Goal: Task Accomplishment & Management: Manage account settings

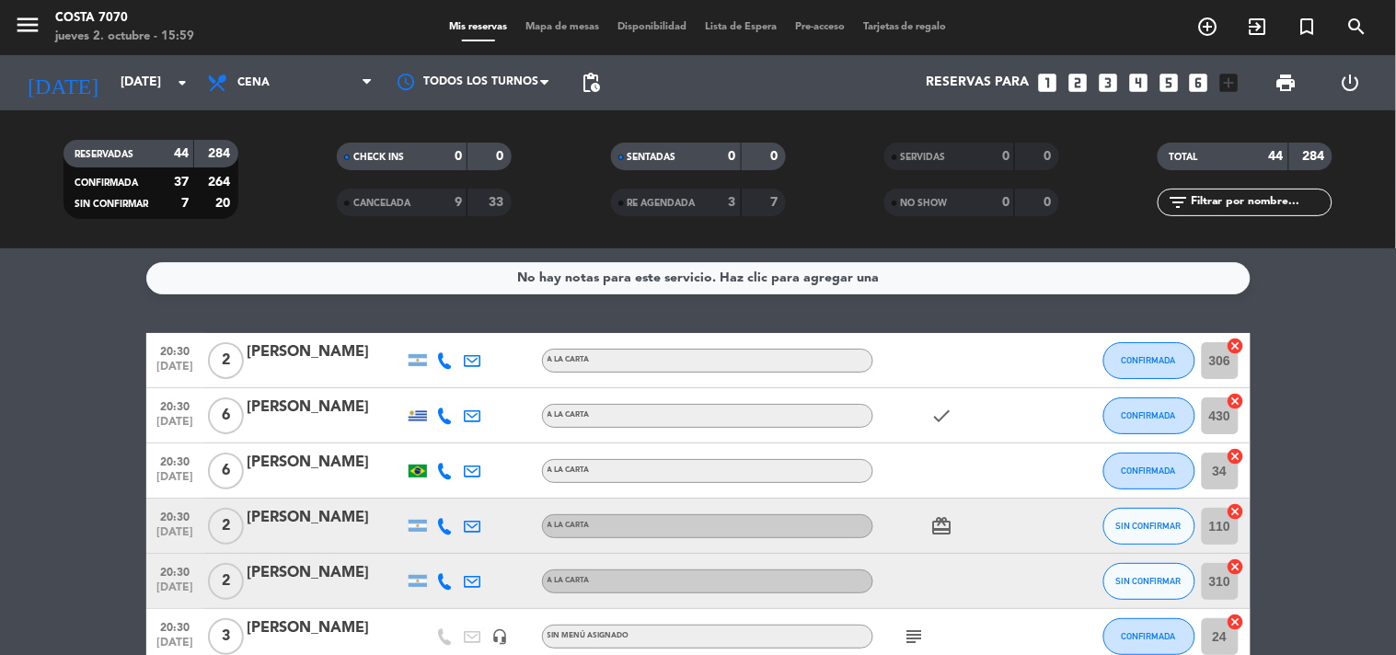
click at [605, 83] on span "pending_actions" at bounding box center [590, 82] width 37 height 37
click at [133, 76] on input "[DATE]" at bounding box center [198, 82] width 175 height 33
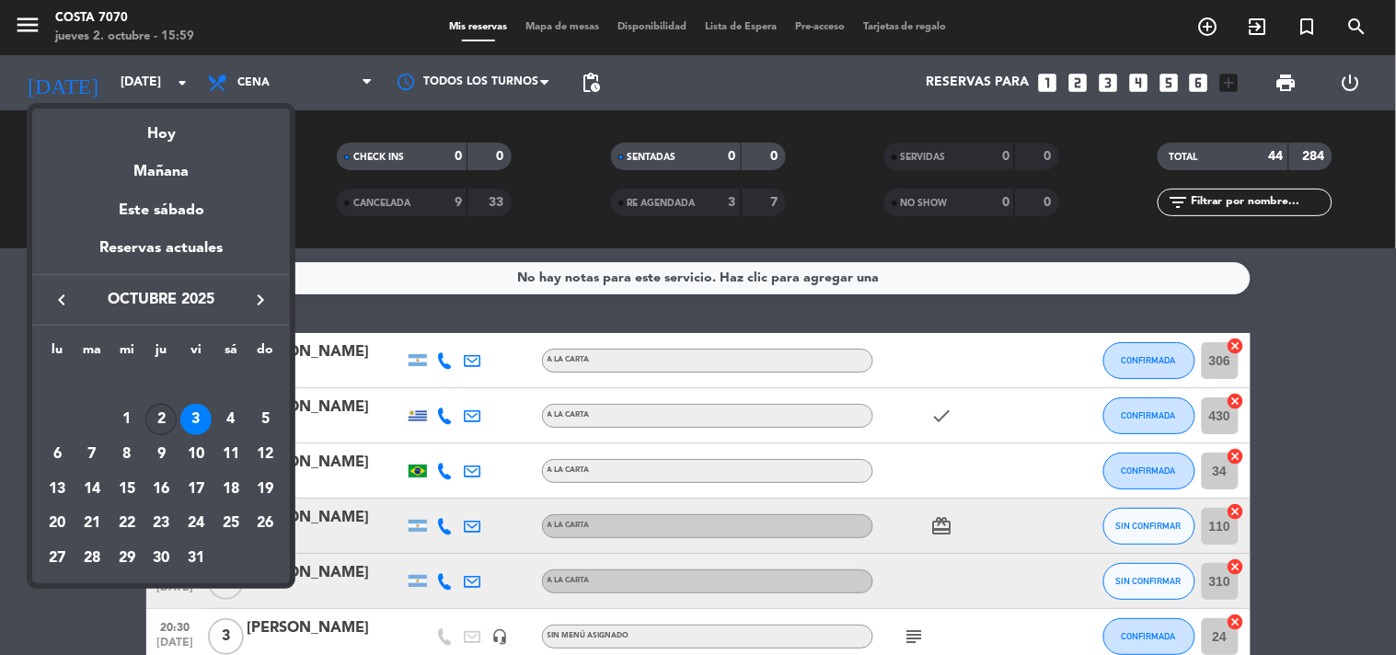
click at [158, 426] on div "2" at bounding box center [160, 419] width 31 height 31
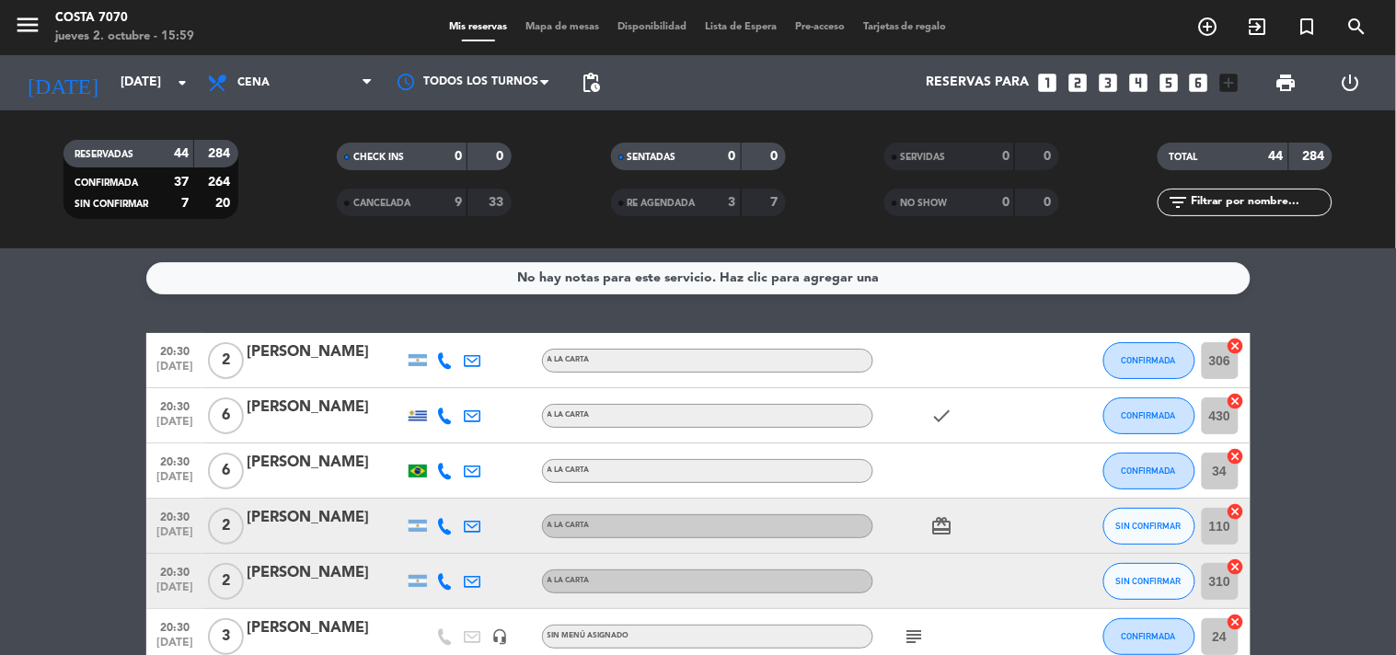
type input "[DEMOGRAPHIC_DATA][DATE]"
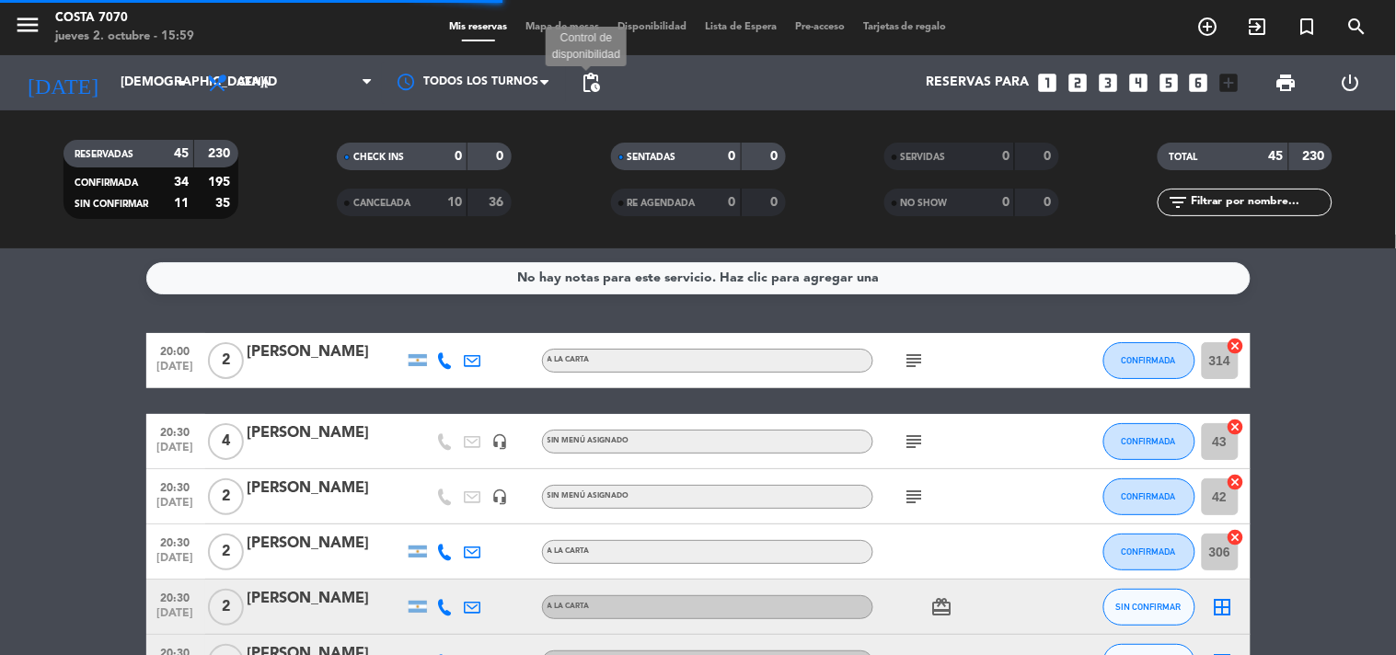
click at [584, 86] on span "pending_actions" at bounding box center [591, 83] width 22 height 22
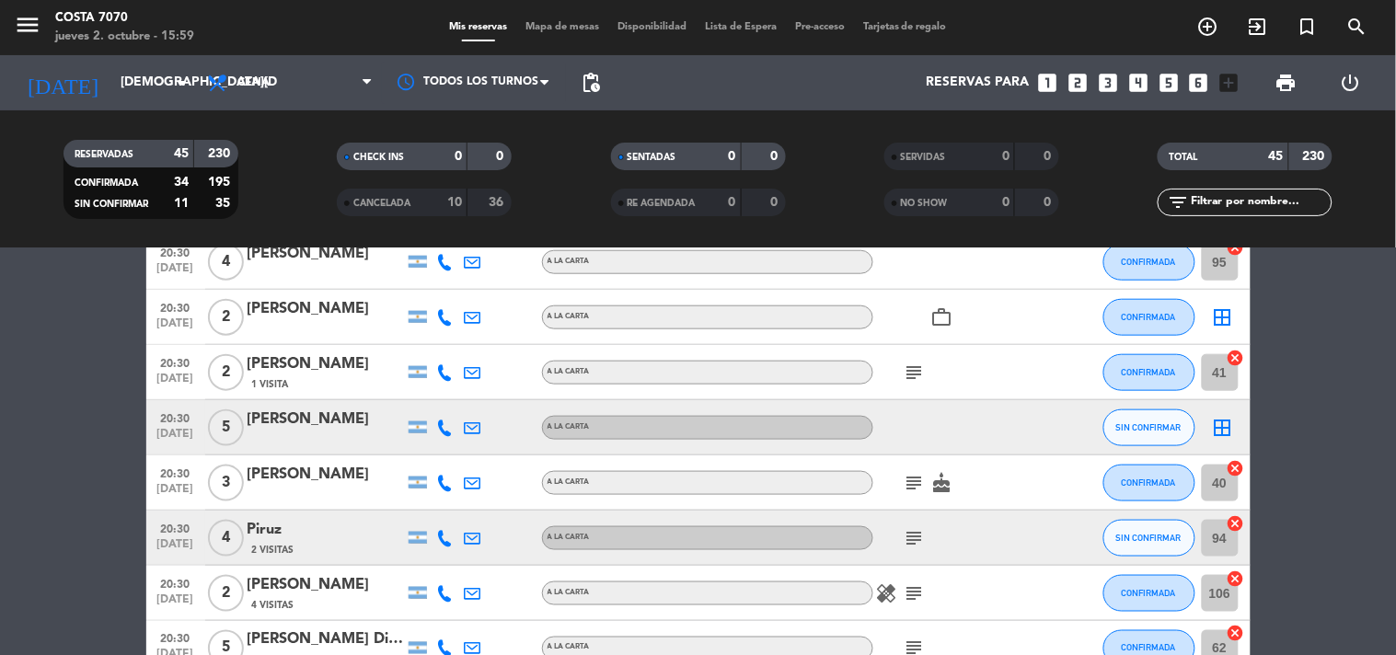
scroll to position [613, 0]
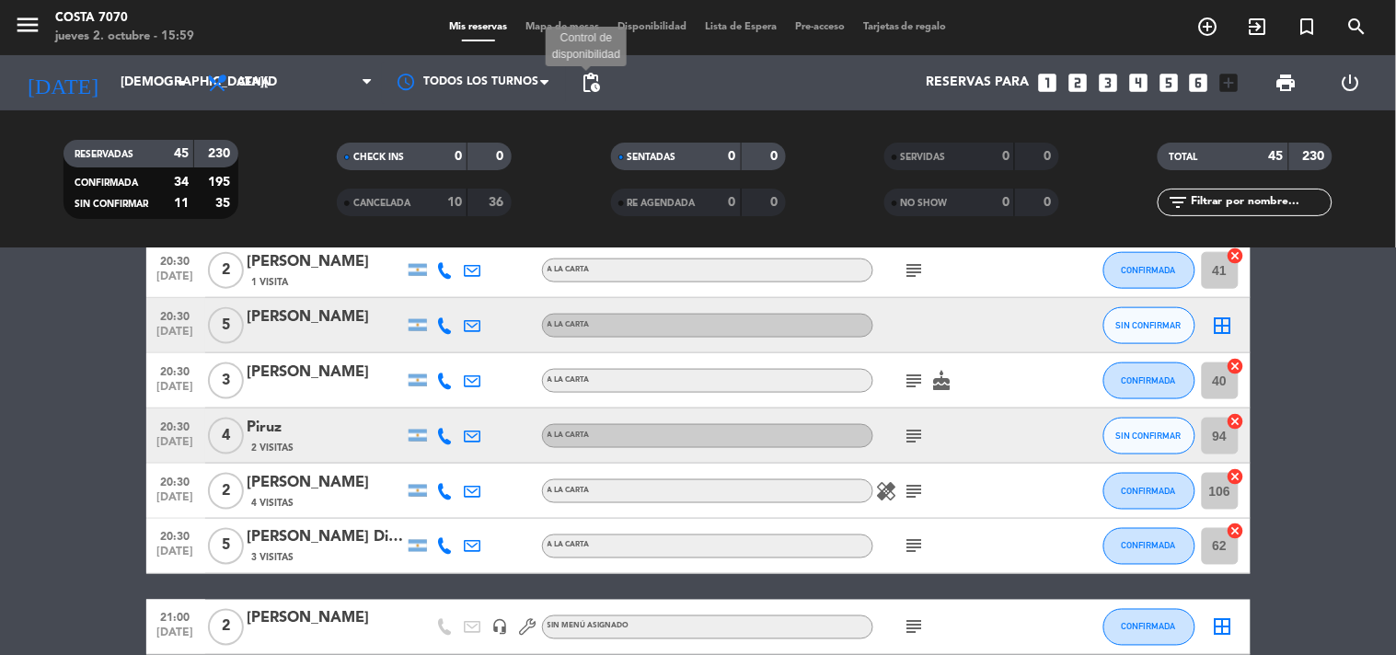
click at [593, 83] on span "pending_actions" at bounding box center [591, 83] width 22 height 22
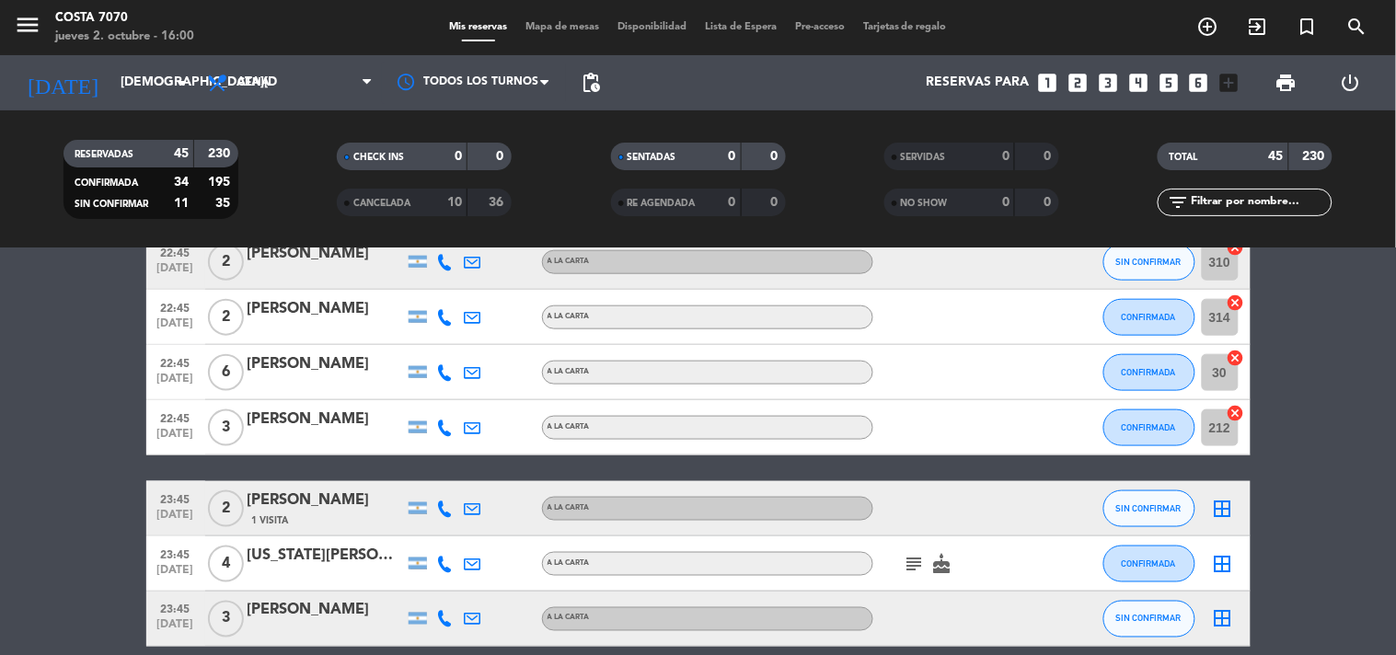
scroll to position [2434, 0]
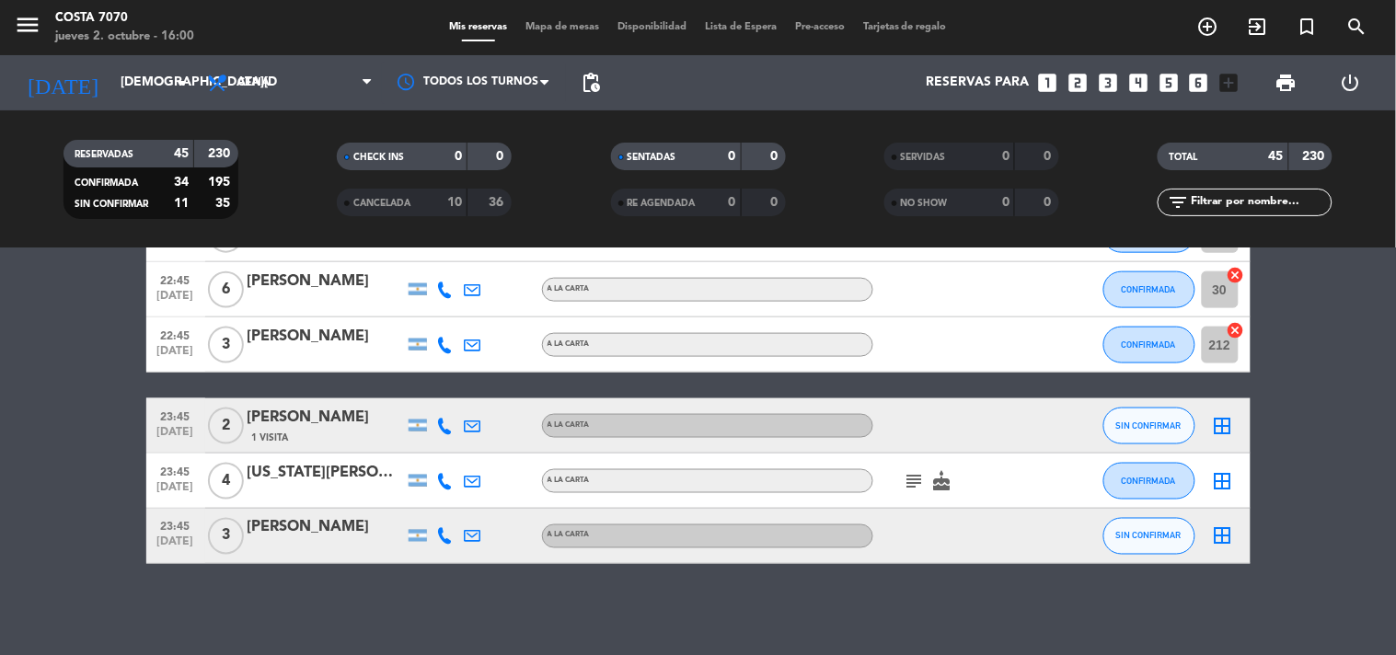
click at [440, 529] on icon at bounding box center [445, 536] width 17 height 17
click at [440, 507] on button "Copiar content_paste" at bounding box center [440, 504] width 56 height 19
click at [323, 532] on div "[PERSON_NAME]" at bounding box center [326, 528] width 156 height 24
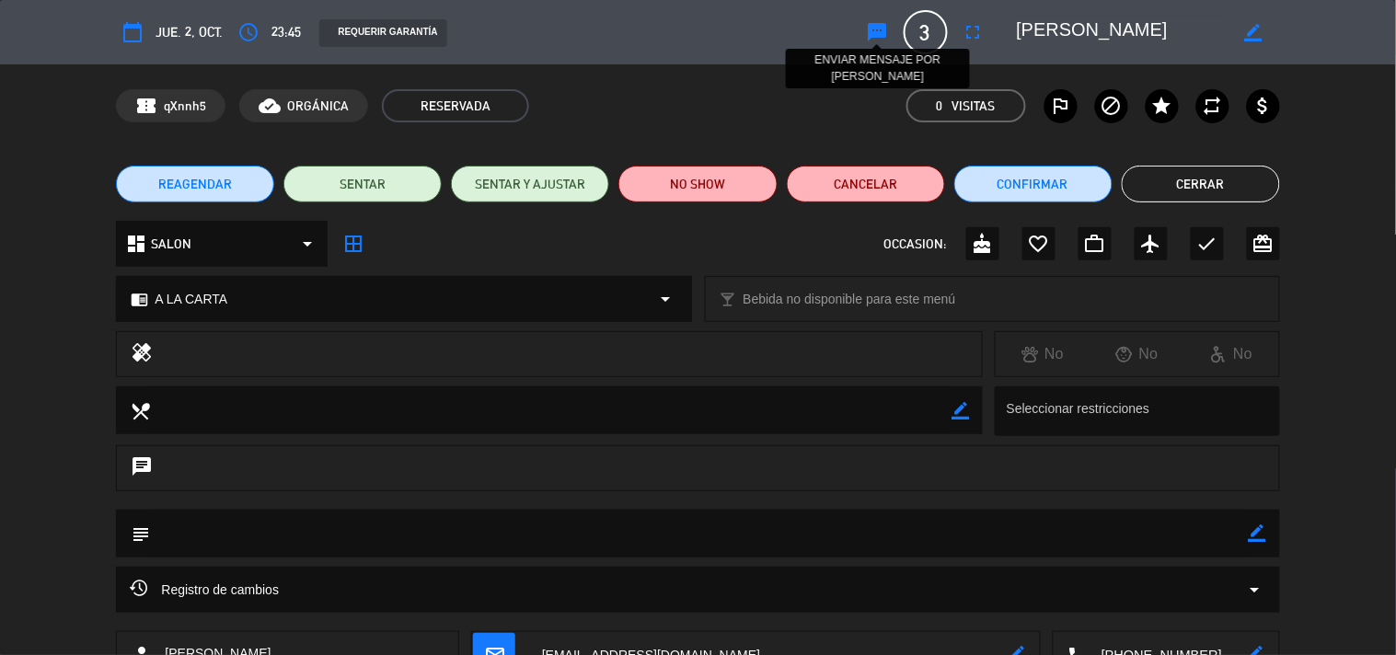
click at [881, 31] on icon "sms" at bounding box center [878, 32] width 22 height 22
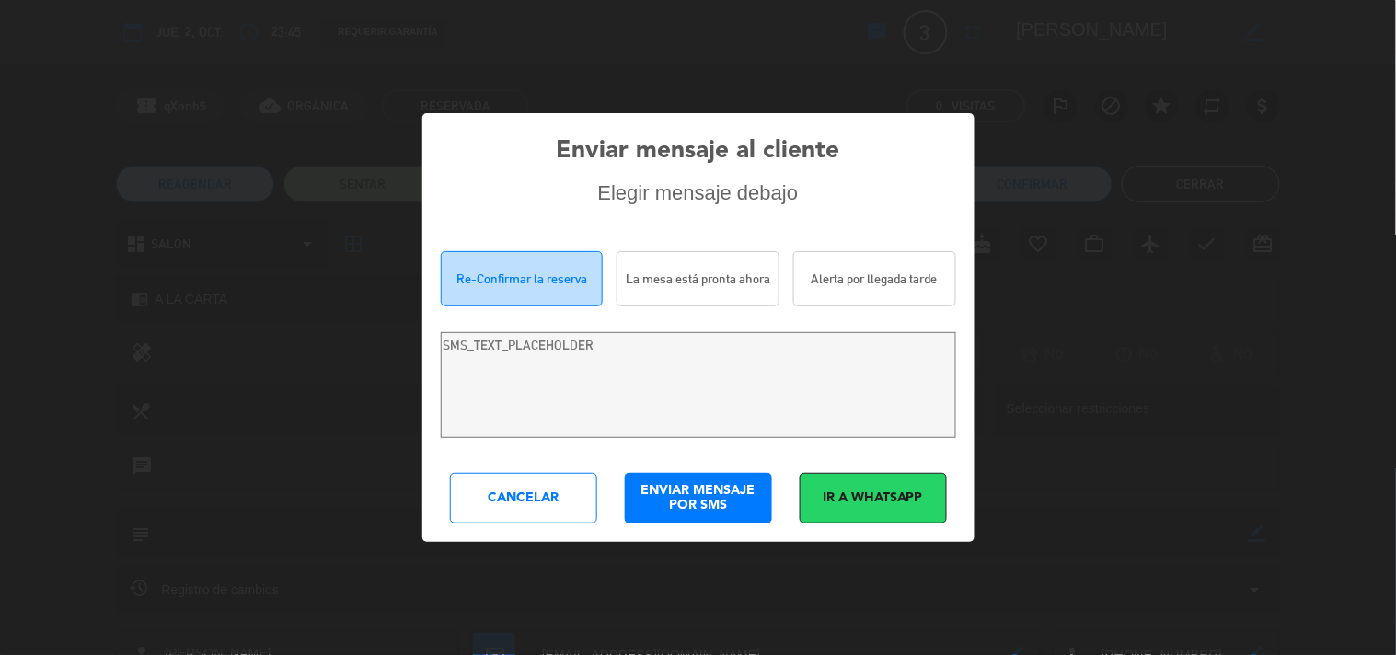
type textarea "Hola [PERSON_NAME]! Estamos escribiendo para re-confirmar su reserva en [PERSON…"
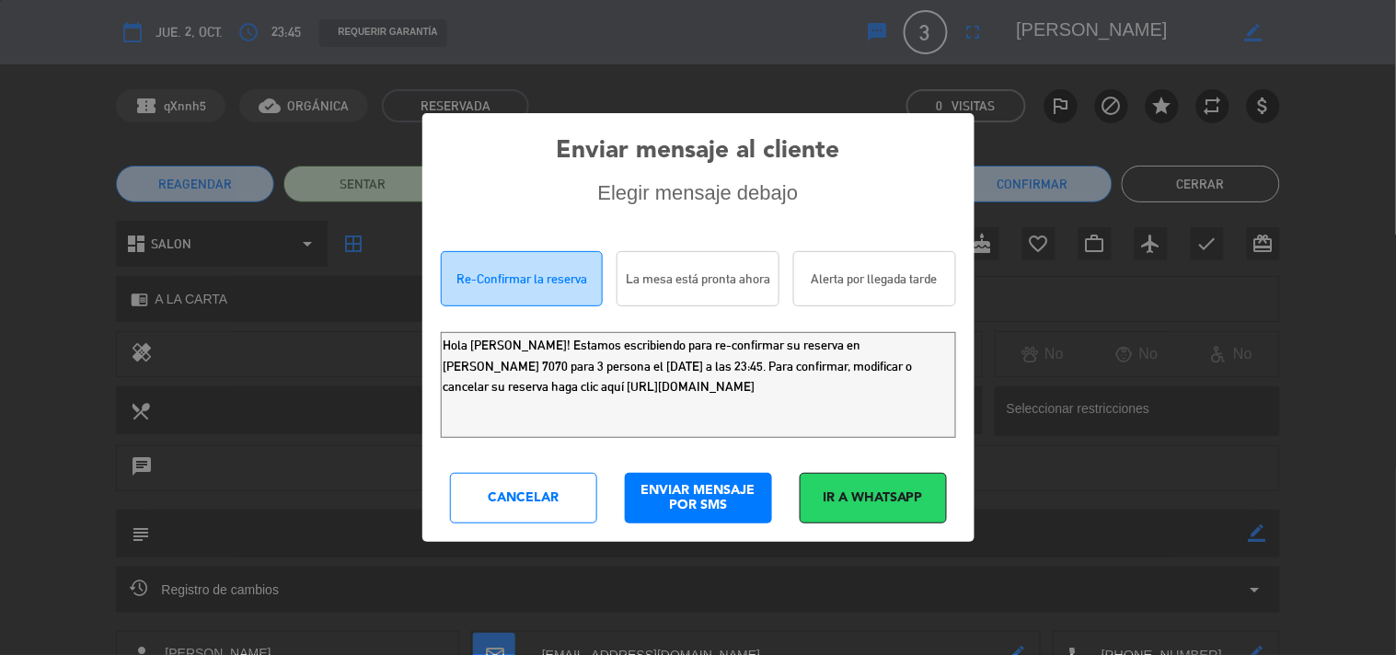
drag, startPoint x: 860, startPoint y: 398, endPoint x: 0, endPoint y: 194, distance: 884.2
click at [0, 213] on div "Enviar mensaje al cliente Elegir mensaje debajo Re-Confirmar la reserva La mesa…" at bounding box center [698, 327] width 1396 height 655
click at [535, 486] on div "Cancelar" at bounding box center [523, 498] width 147 height 51
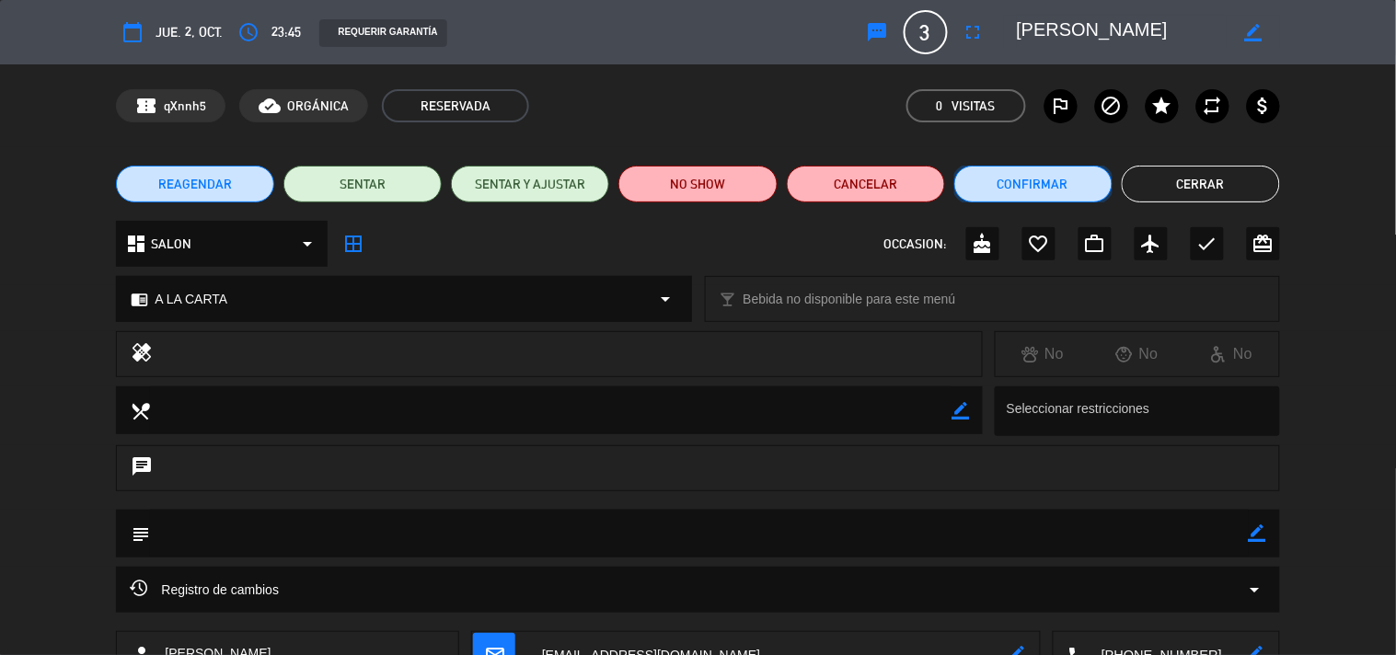
click at [1034, 188] on button "Confirmar" at bounding box center [1033, 184] width 158 height 37
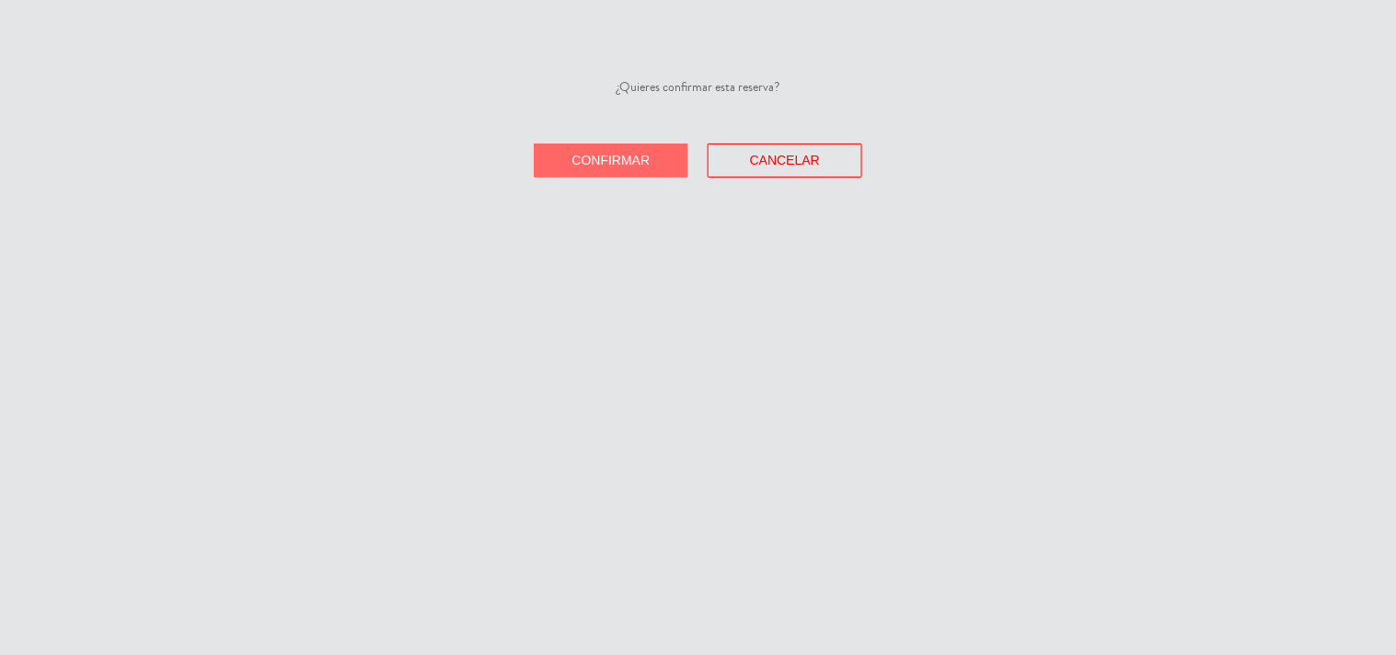
click at [664, 153] on button "Confirmar" at bounding box center [611, 161] width 155 height 34
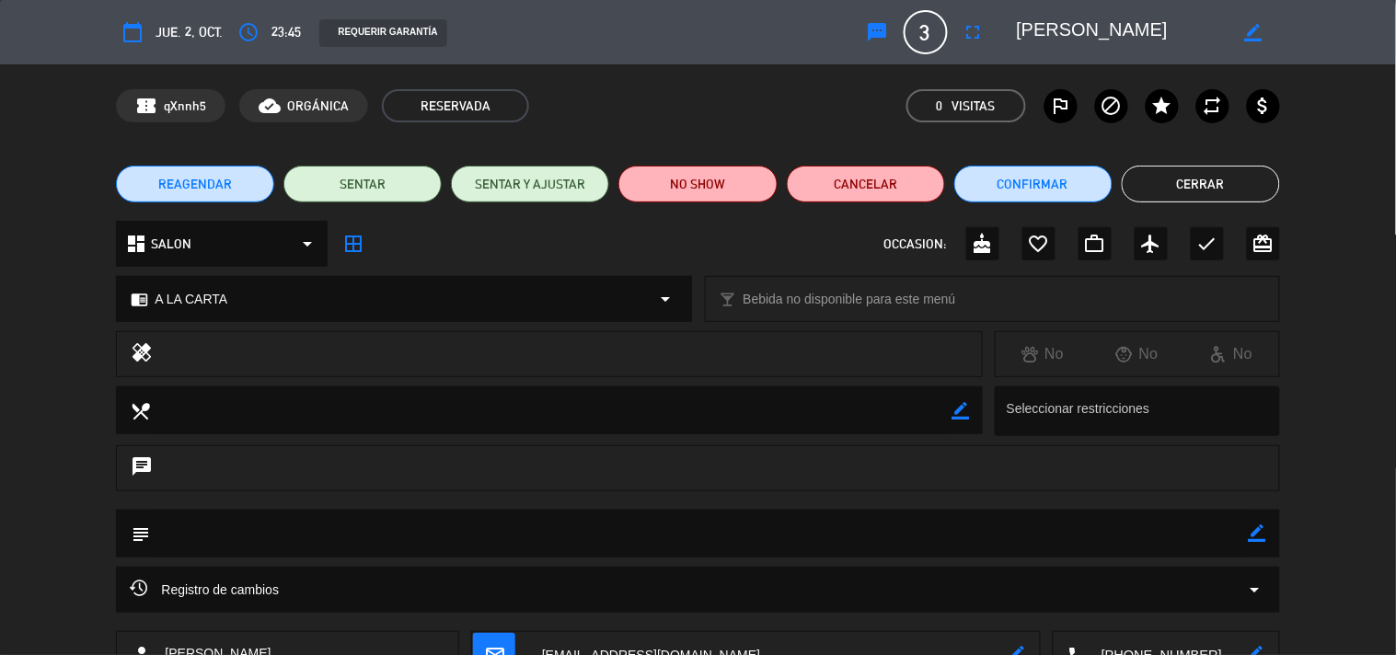
click at [1207, 185] on button "Cerrar" at bounding box center [1201, 184] width 158 height 37
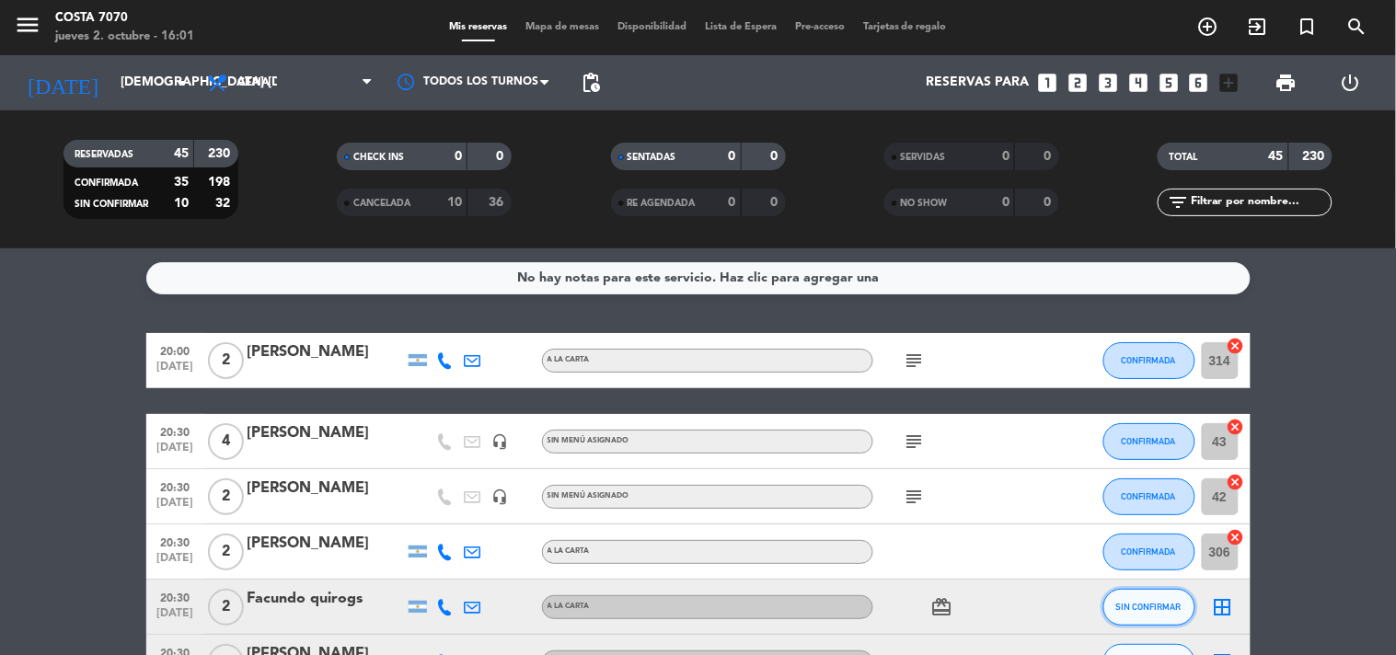
click at [1174, 603] on span "SIN CONFIRMAR" at bounding box center [1148, 607] width 65 height 10
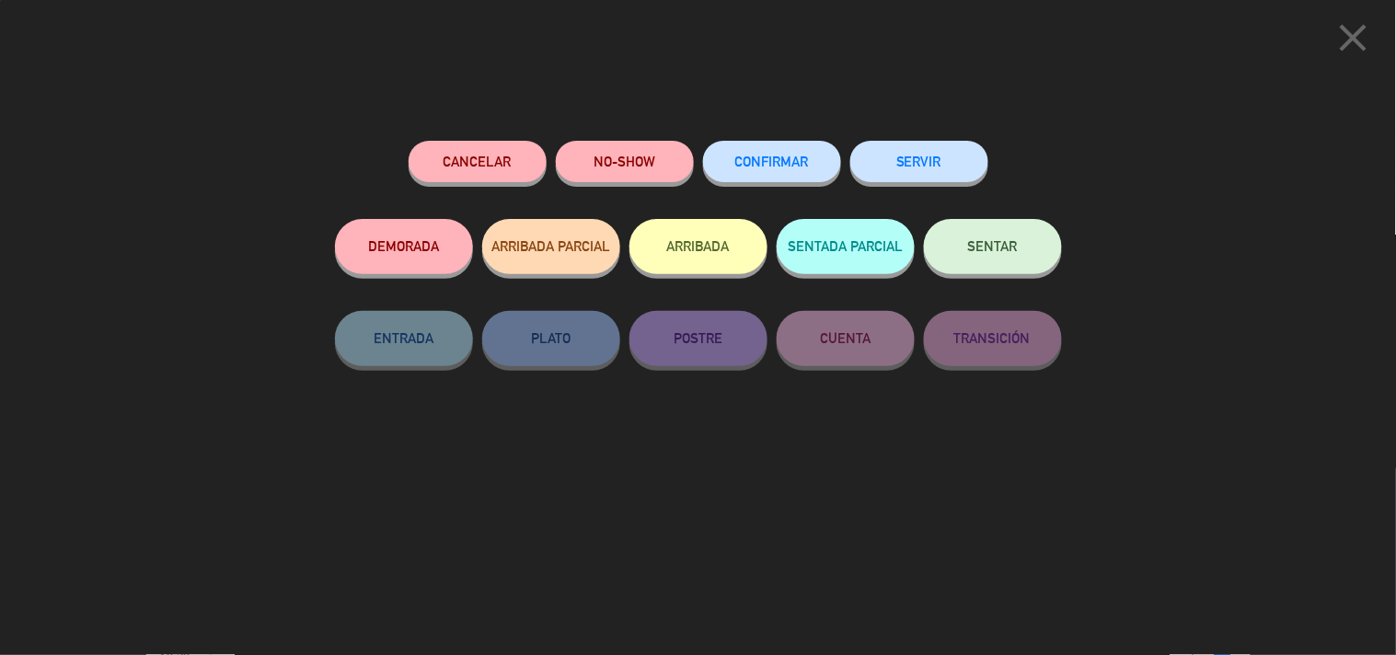
click at [471, 144] on button "Cancelar" at bounding box center [478, 161] width 138 height 41
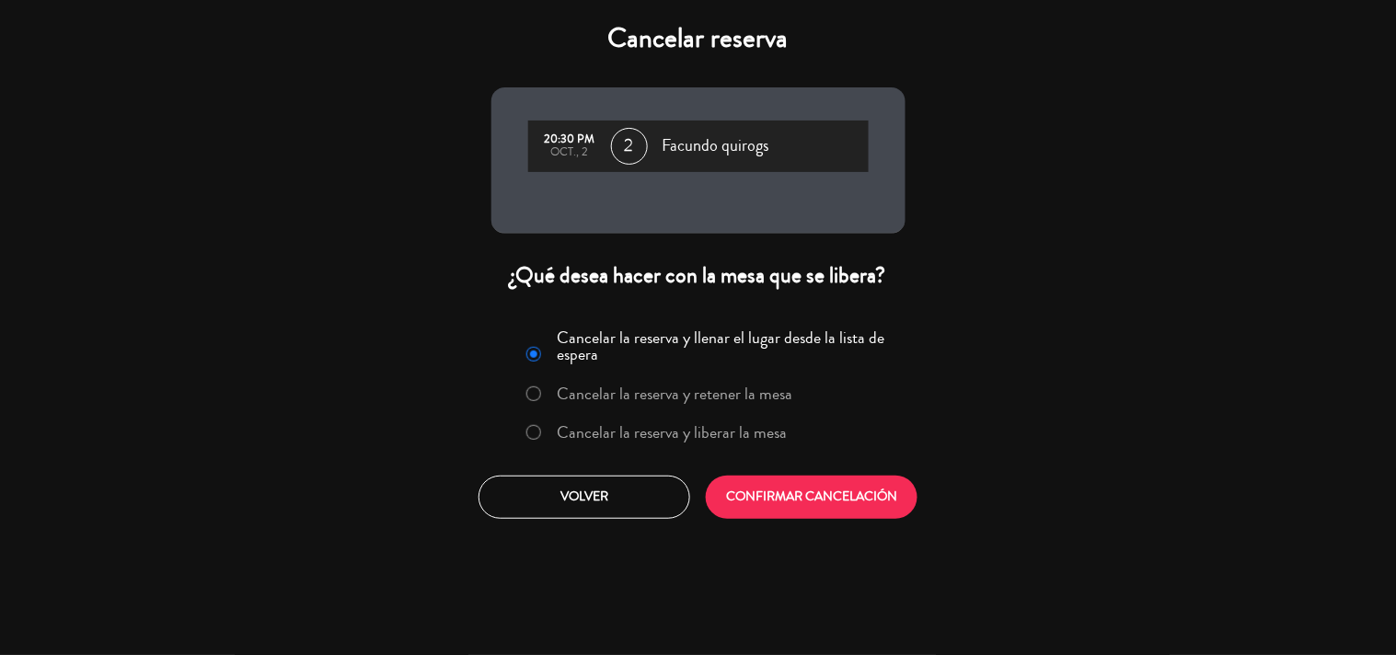
click at [642, 425] on label "Cancelar la reserva y liberar la mesa" at bounding box center [672, 432] width 230 height 17
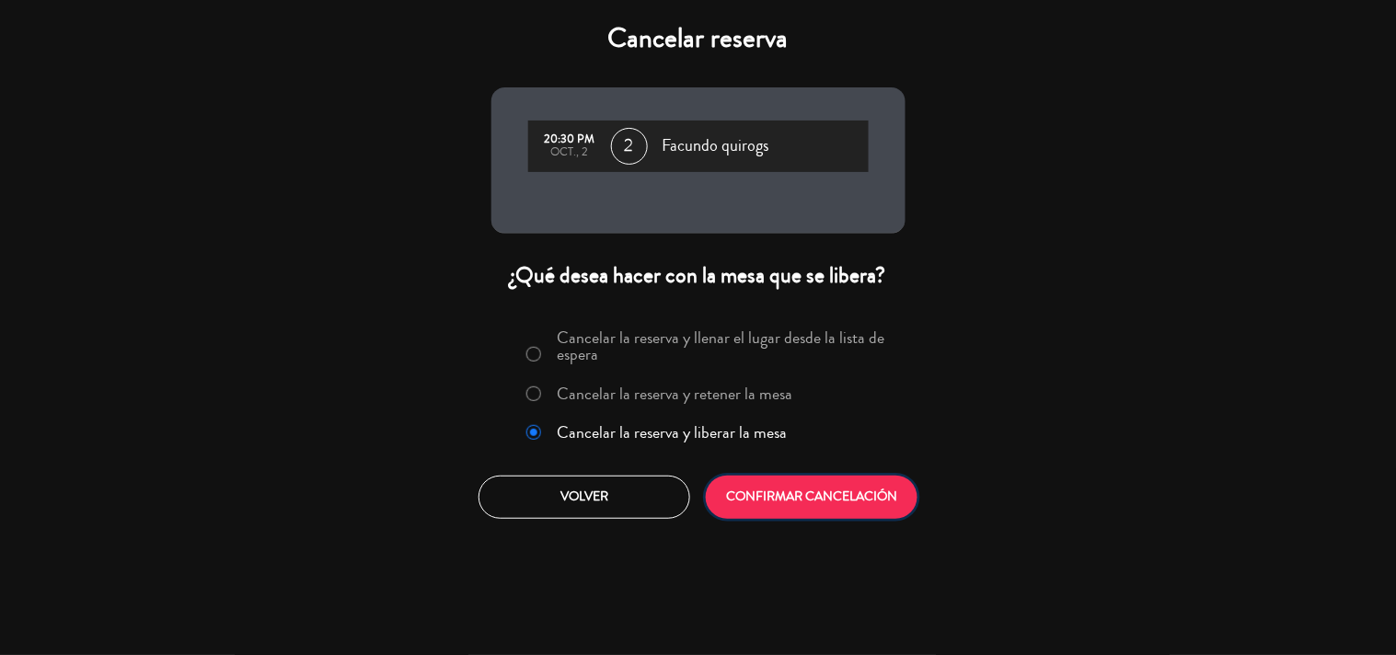
click at [768, 515] on button "CONFIRMAR CANCELACIÓN" at bounding box center [812, 497] width 212 height 43
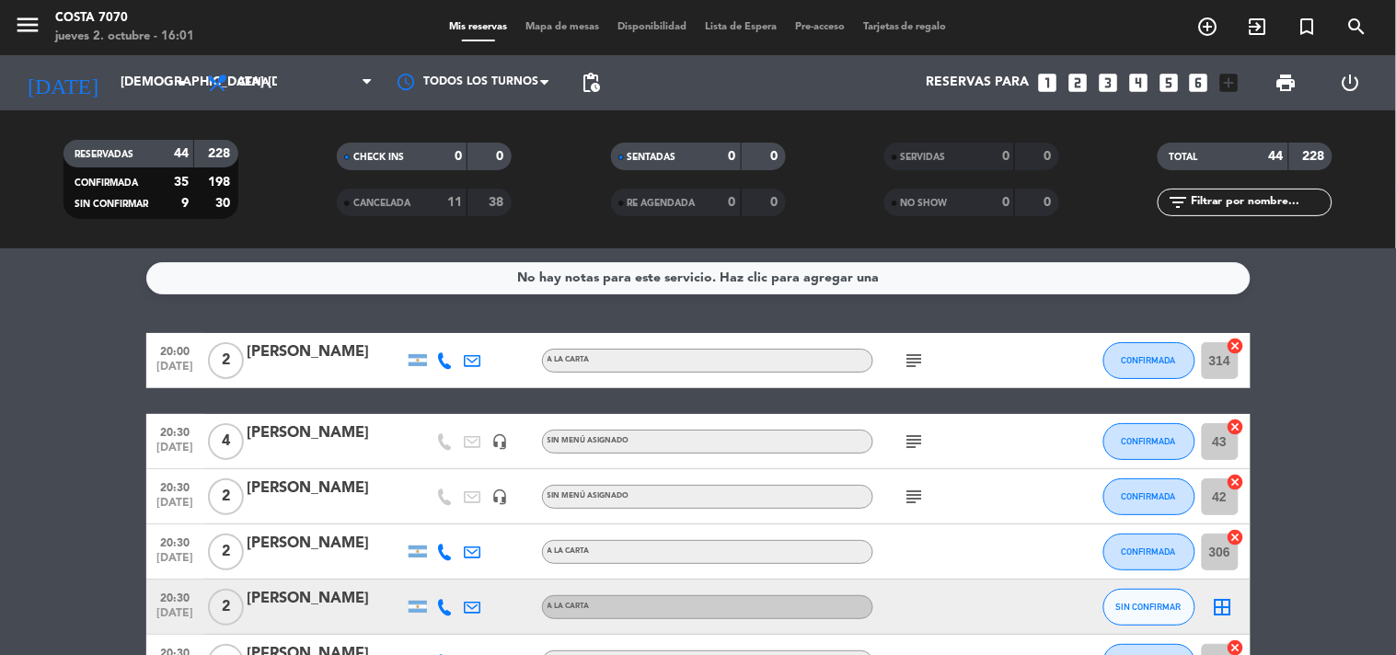
scroll to position [102, 0]
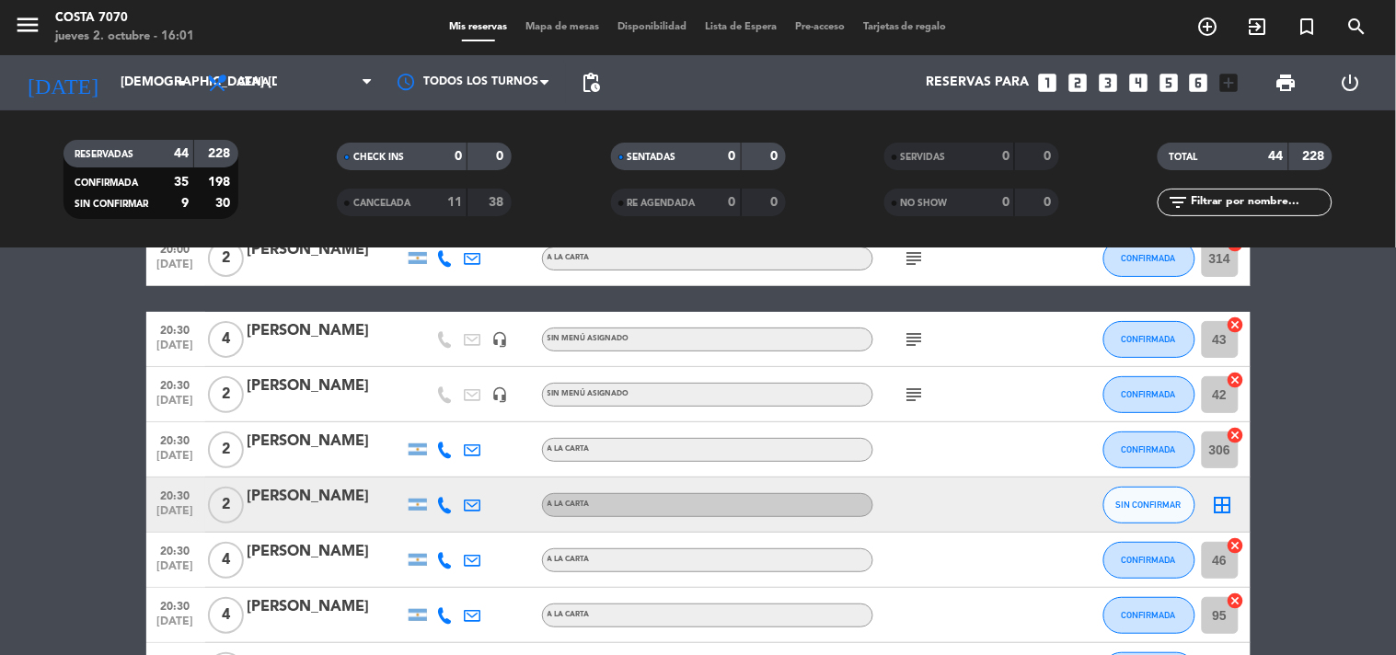
click at [446, 509] on icon at bounding box center [445, 505] width 17 height 17
click at [437, 478] on span "Copiar" at bounding box center [431, 473] width 39 height 19
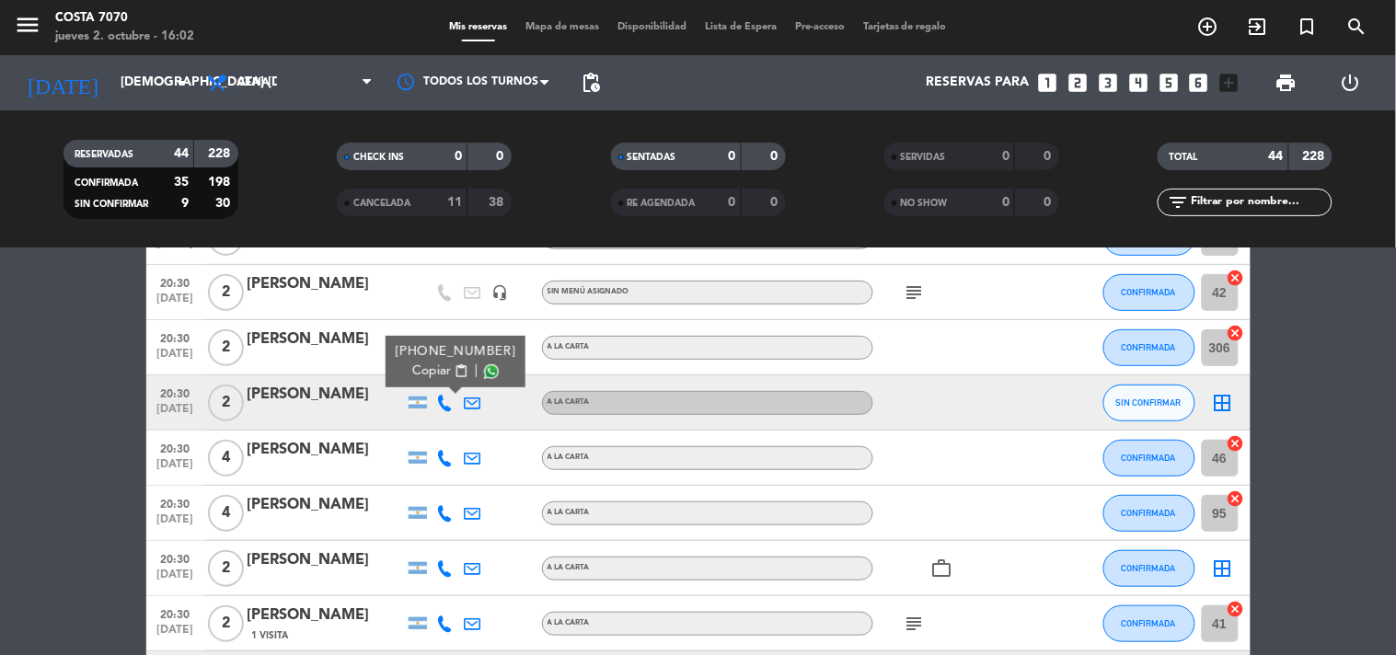
scroll to position [511, 0]
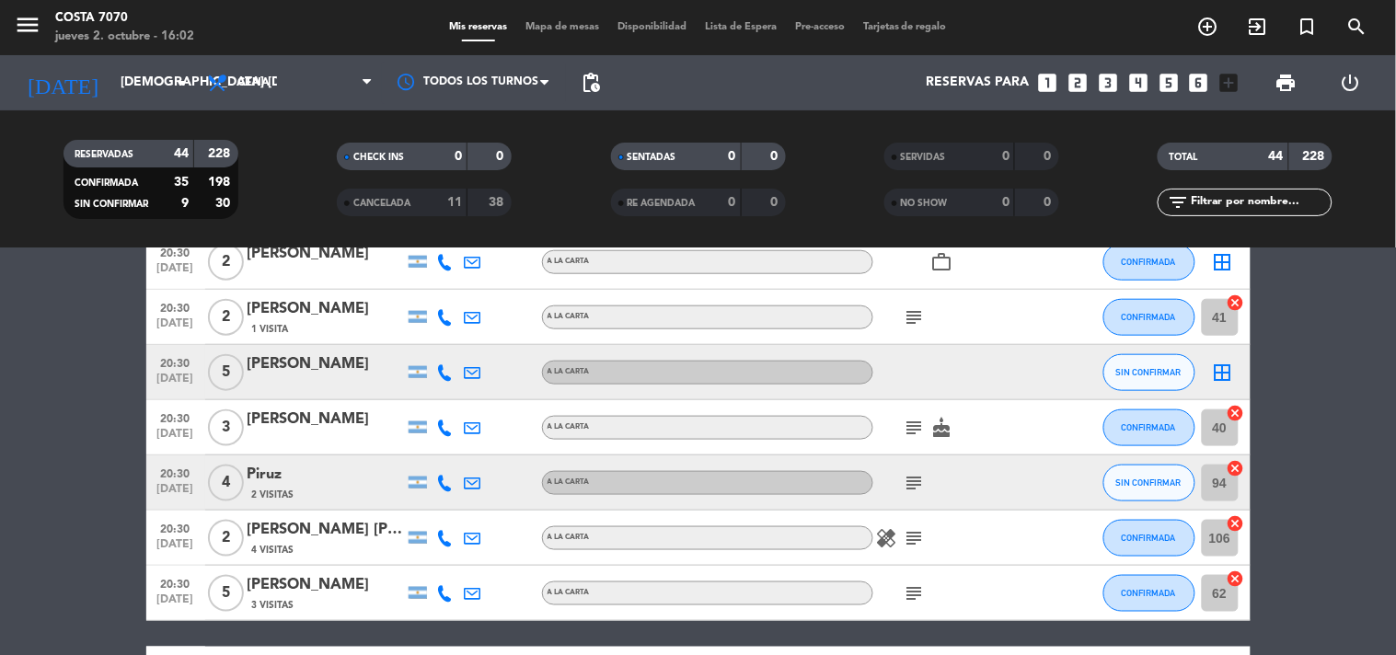
click at [440, 370] on icon at bounding box center [445, 372] width 17 height 17
click at [421, 342] on span "Copiar" at bounding box center [428, 340] width 39 height 19
click at [445, 481] on icon at bounding box center [445, 483] width 17 height 17
click at [454, 447] on span "content_paste" at bounding box center [461, 451] width 14 height 14
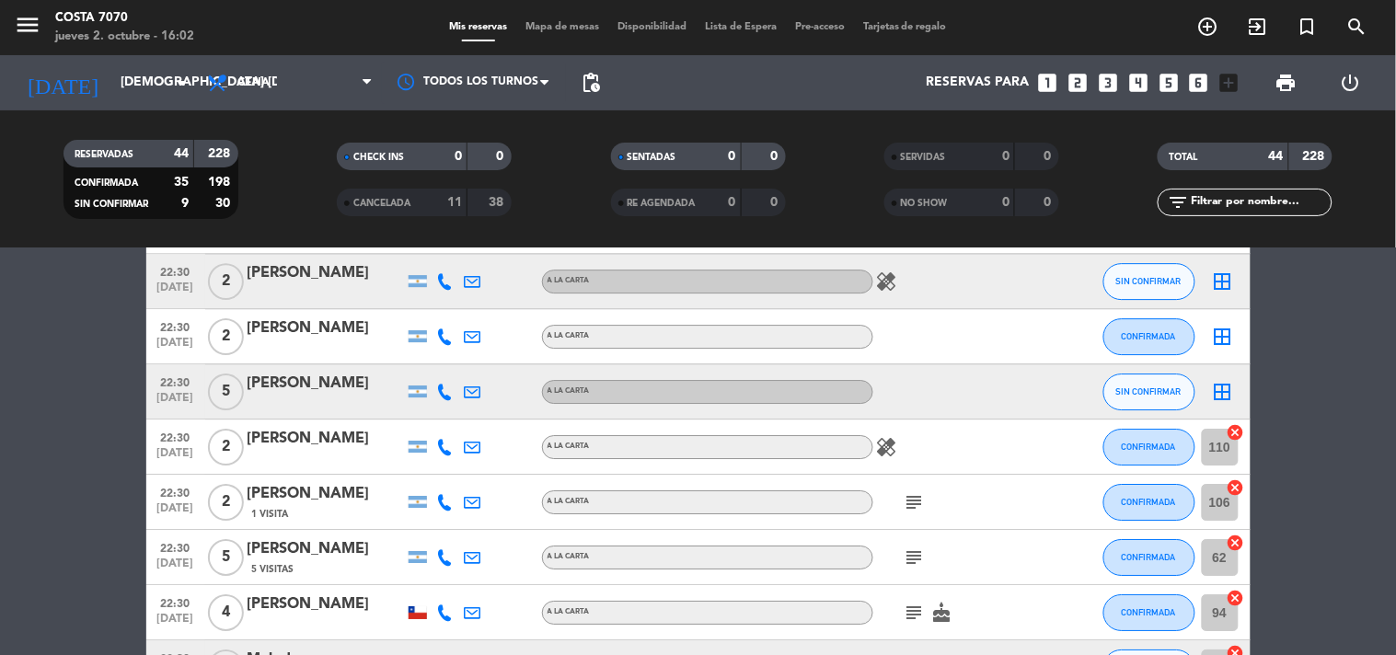
scroll to position [1431, 0]
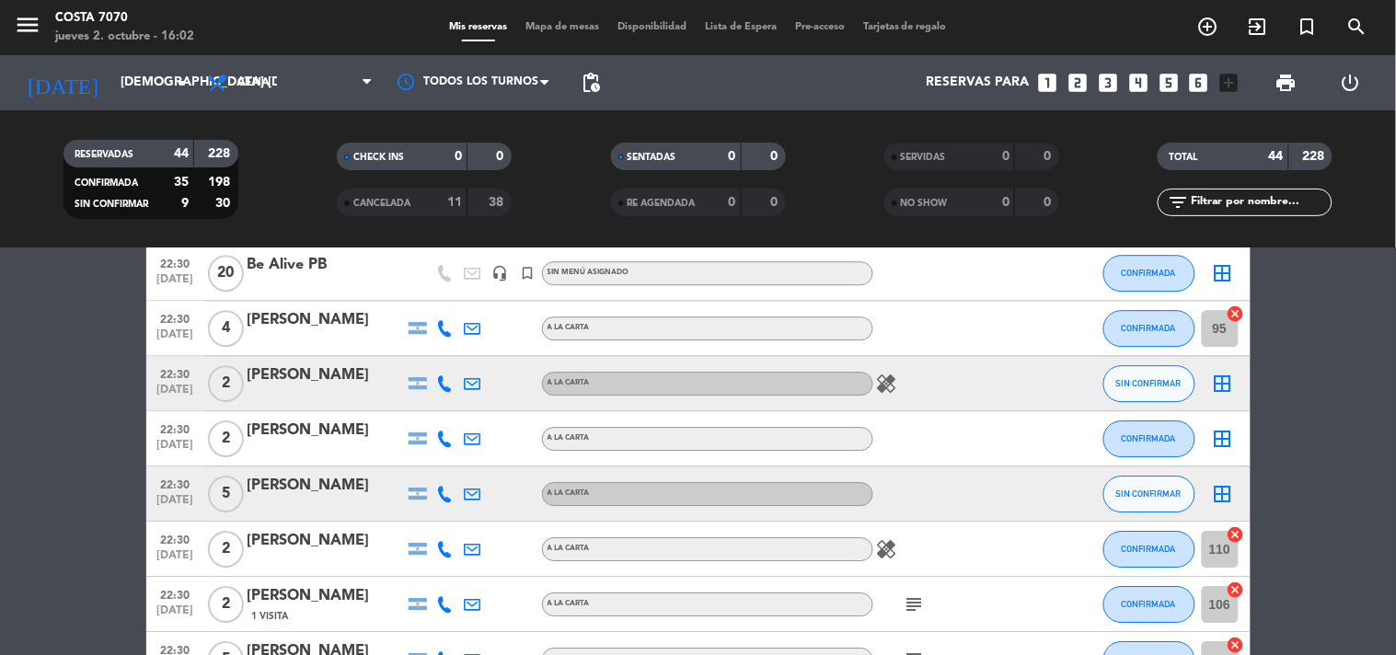
click at [442, 381] on icon at bounding box center [445, 383] width 17 height 17
click at [454, 355] on span "content_paste" at bounding box center [461, 352] width 14 height 14
click at [444, 495] on icon at bounding box center [445, 494] width 17 height 17
click at [433, 462] on span "Copiar" at bounding box center [431, 462] width 39 height 19
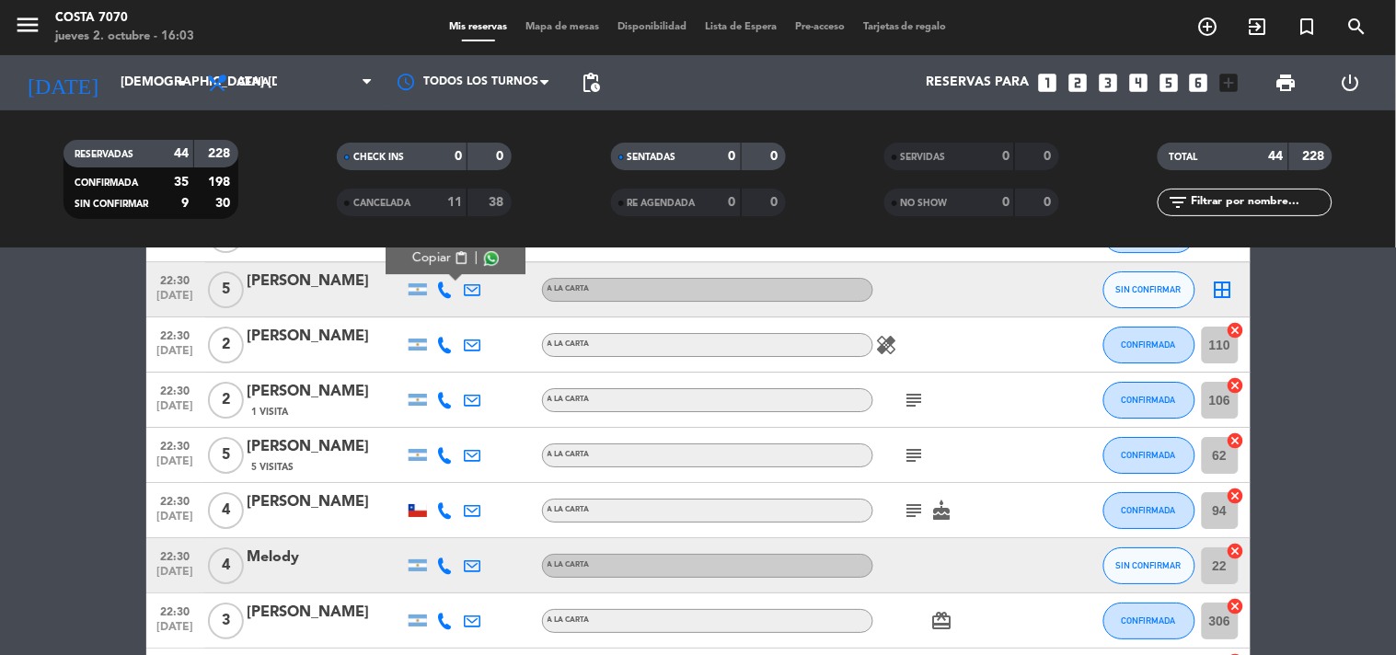
scroll to position [1737, 0]
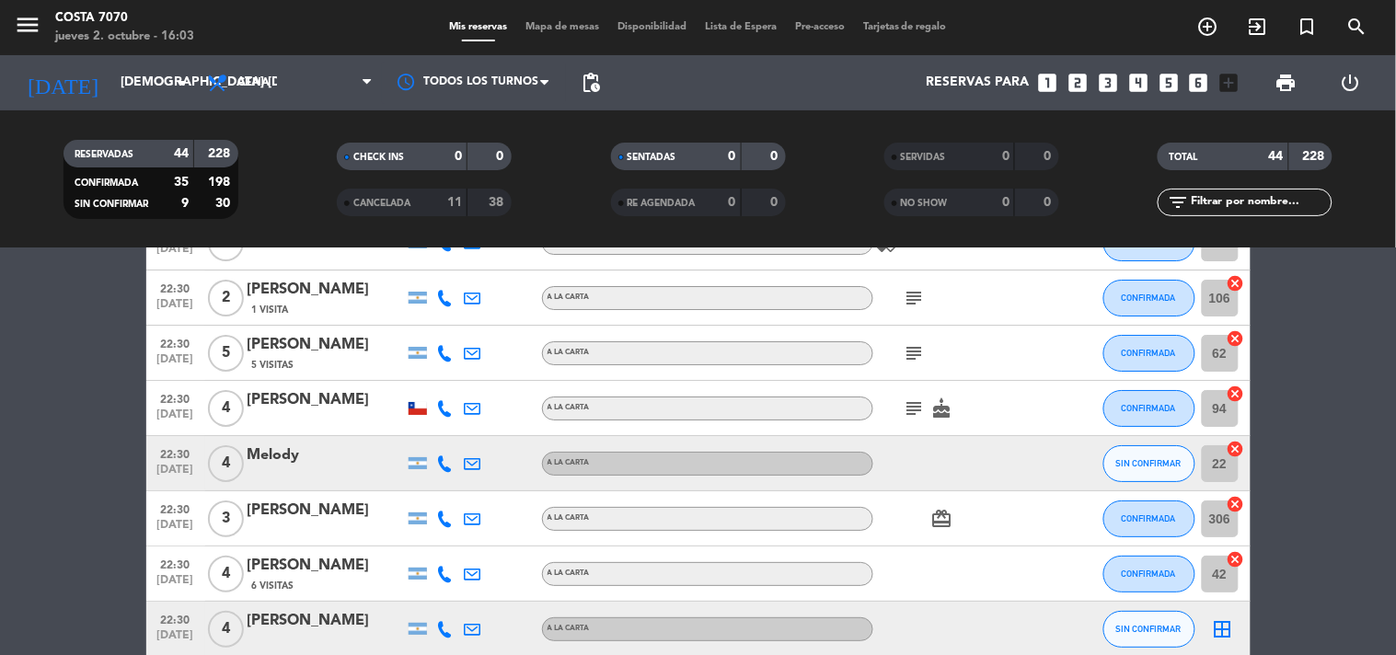
click at [444, 462] on icon at bounding box center [445, 463] width 17 height 17
click at [436, 432] on span "Copiar" at bounding box center [431, 431] width 39 height 19
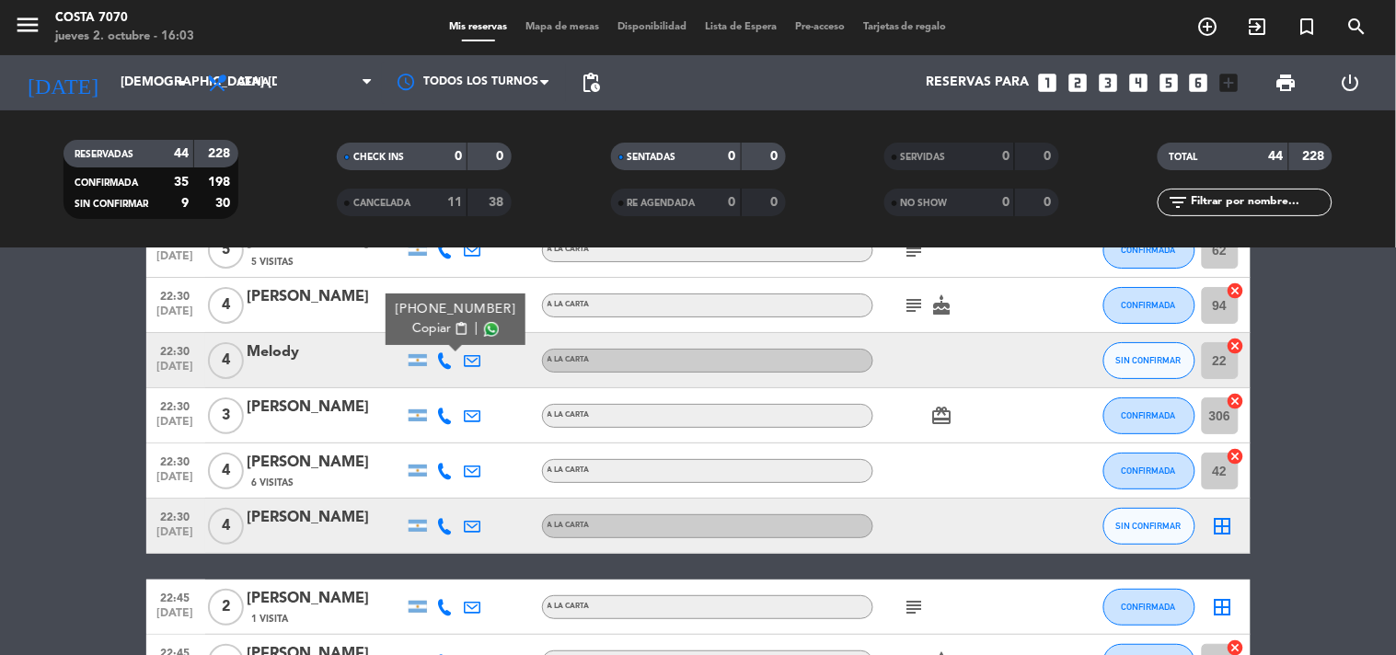
scroll to position [1942, 0]
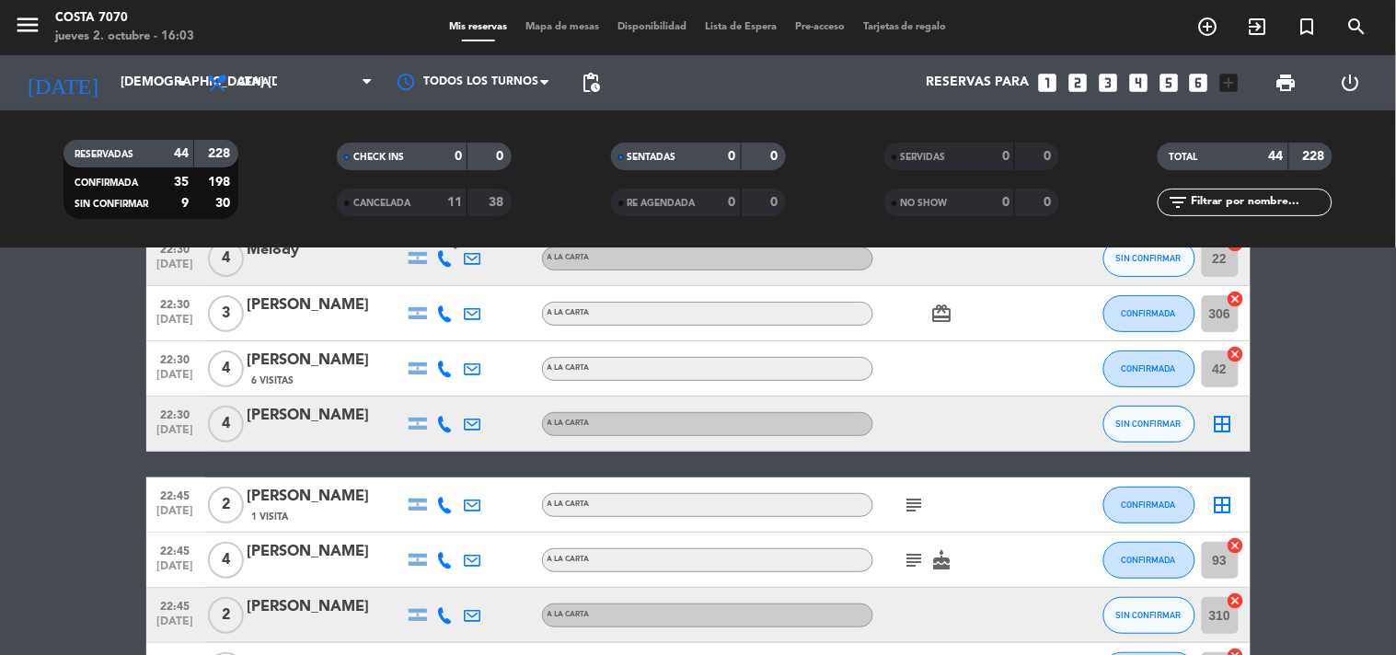
click at [444, 421] on icon at bounding box center [445, 424] width 17 height 17
click at [450, 392] on span "content_paste" at bounding box center [457, 393] width 14 height 14
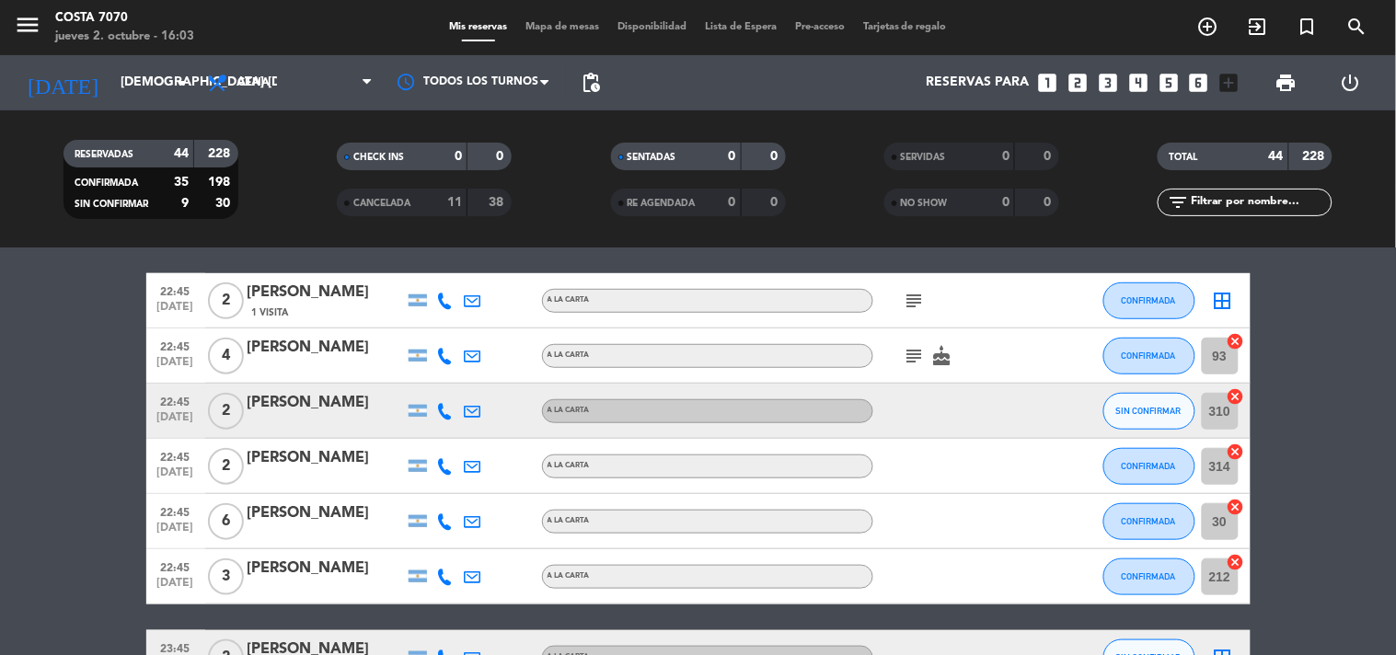
click at [442, 410] on icon at bounding box center [445, 411] width 17 height 17
click at [435, 379] on span "Copiar" at bounding box center [431, 379] width 39 height 19
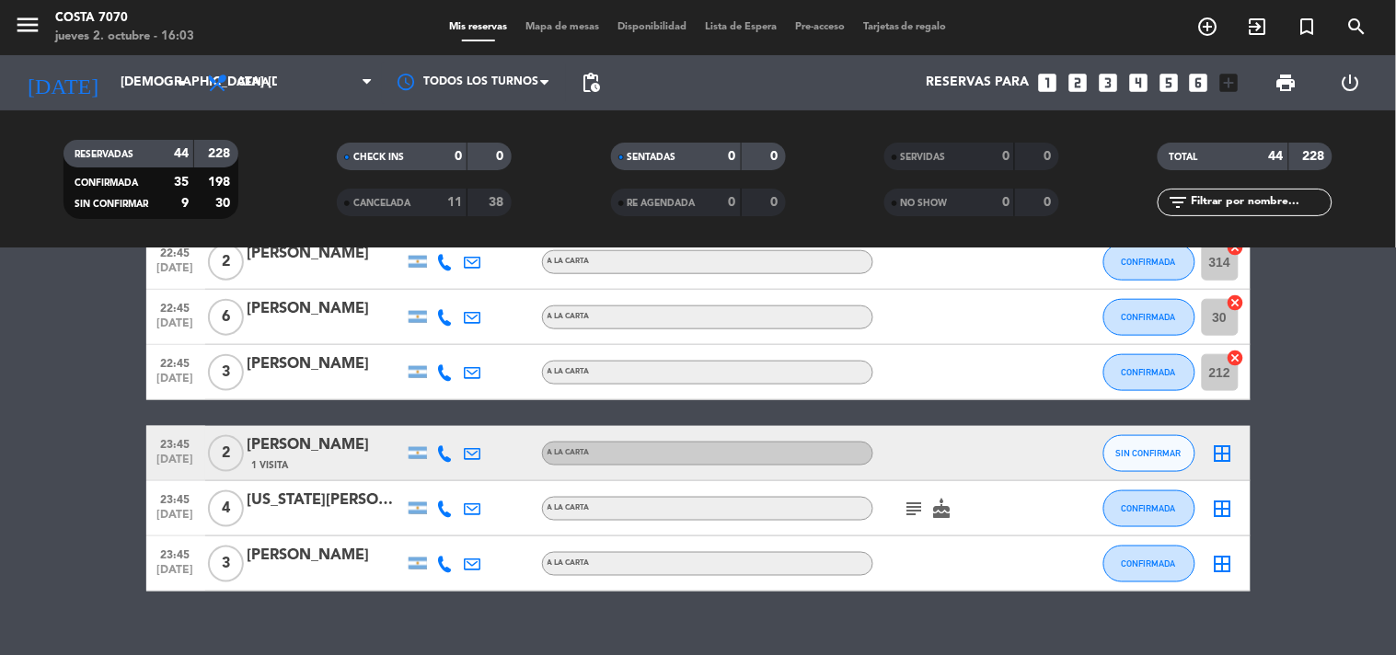
scroll to position [2378, 0]
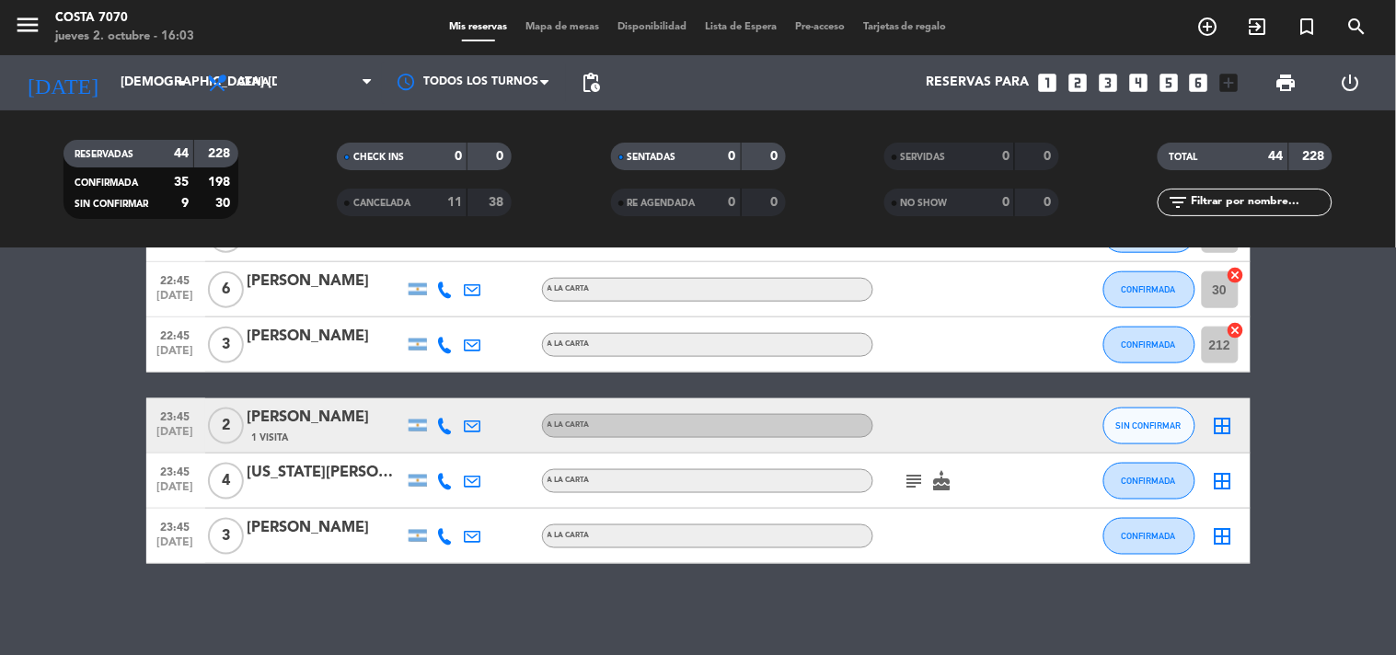
click at [440, 419] on icon at bounding box center [445, 426] width 17 height 17
click at [449, 411] on div at bounding box center [455, 414] width 13 height 6
click at [338, 419] on div "[PERSON_NAME]" at bounding box center [326, 418] width 156 height 24
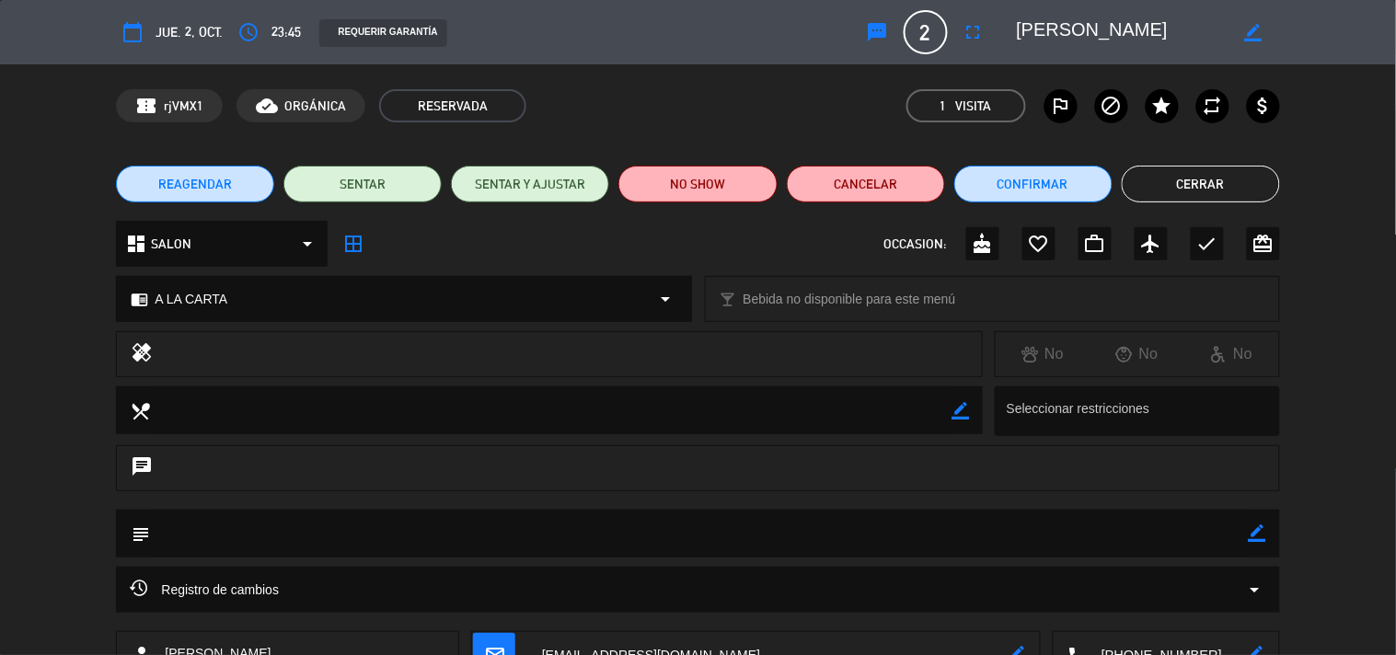
drag, startPoint x: 1255, startPoint y: 528, endPoint x: 1219, endPoint y: 530, distance: 35.9
click at [1251, 529] on icon "border_color" at bounding box center [1257, 532] width 17 height 17
click at [1213, 536] on textarea at bounding box center [699, 533] width 1098 height 47
type textarea "1 VISITA"
click at [1264, 529] on icon at bounding box center [1257, 532] width 17 height 17
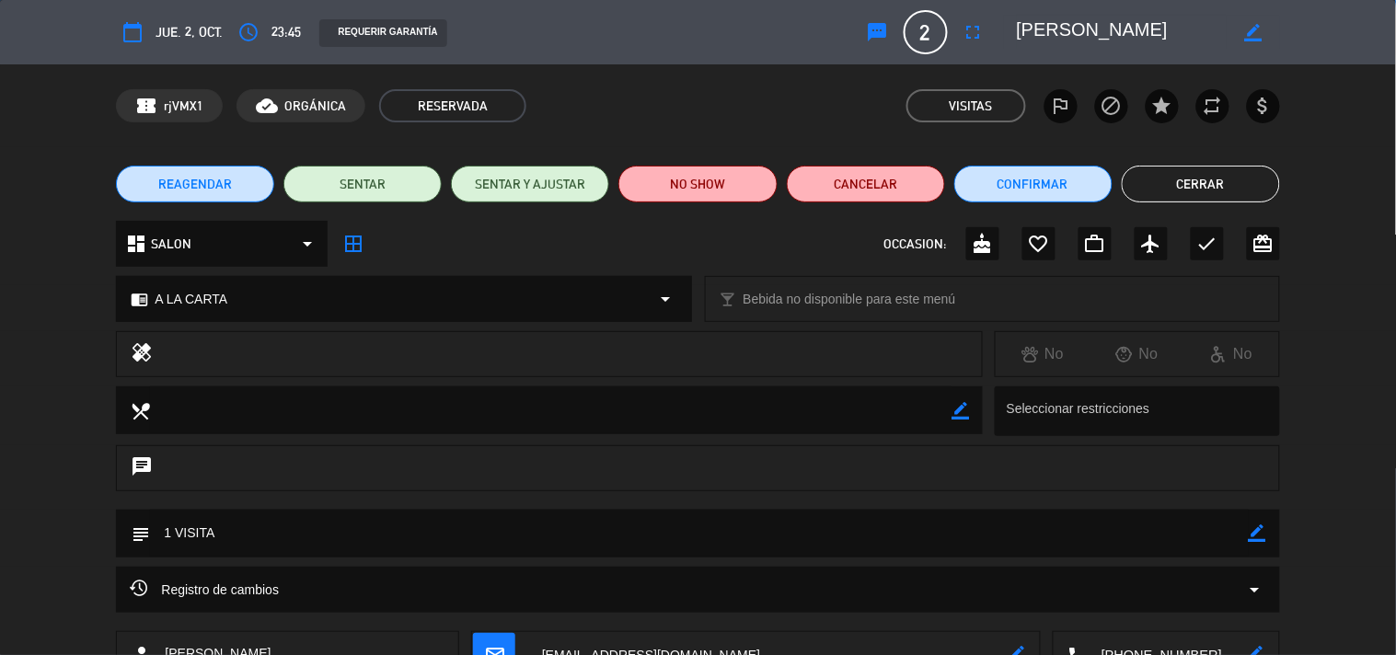
click at [1225, 190] on button "Cerrar" at bounding box center [1201, 184] width 158 height 37
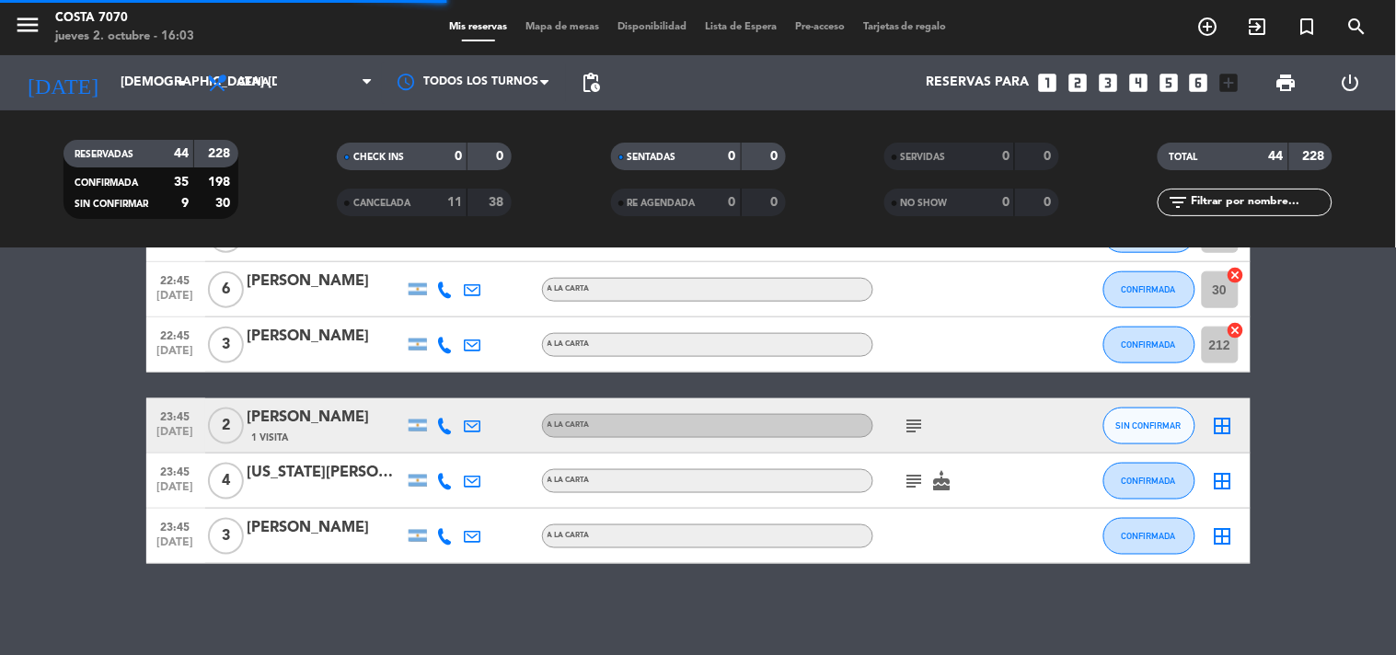
scroll to position [2174, 0]
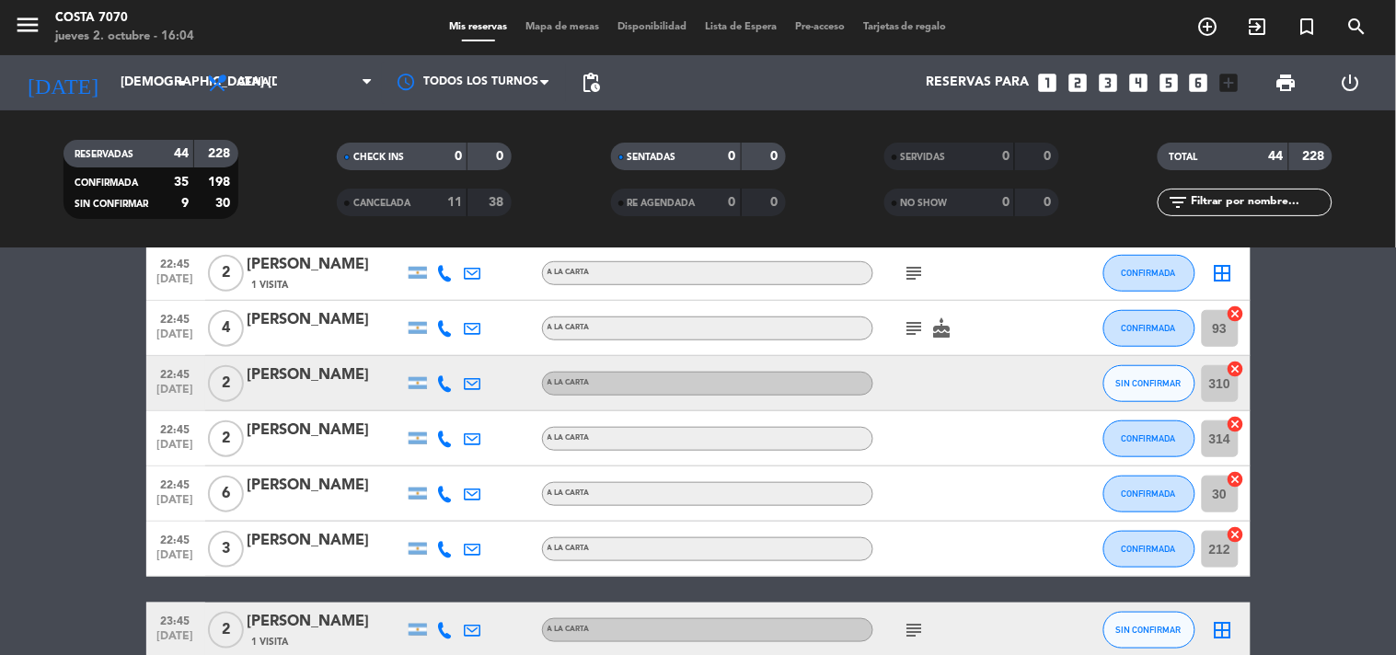
click at [1222, 201] on input "text" at bounding box center [1260, 202] width 143 height 20
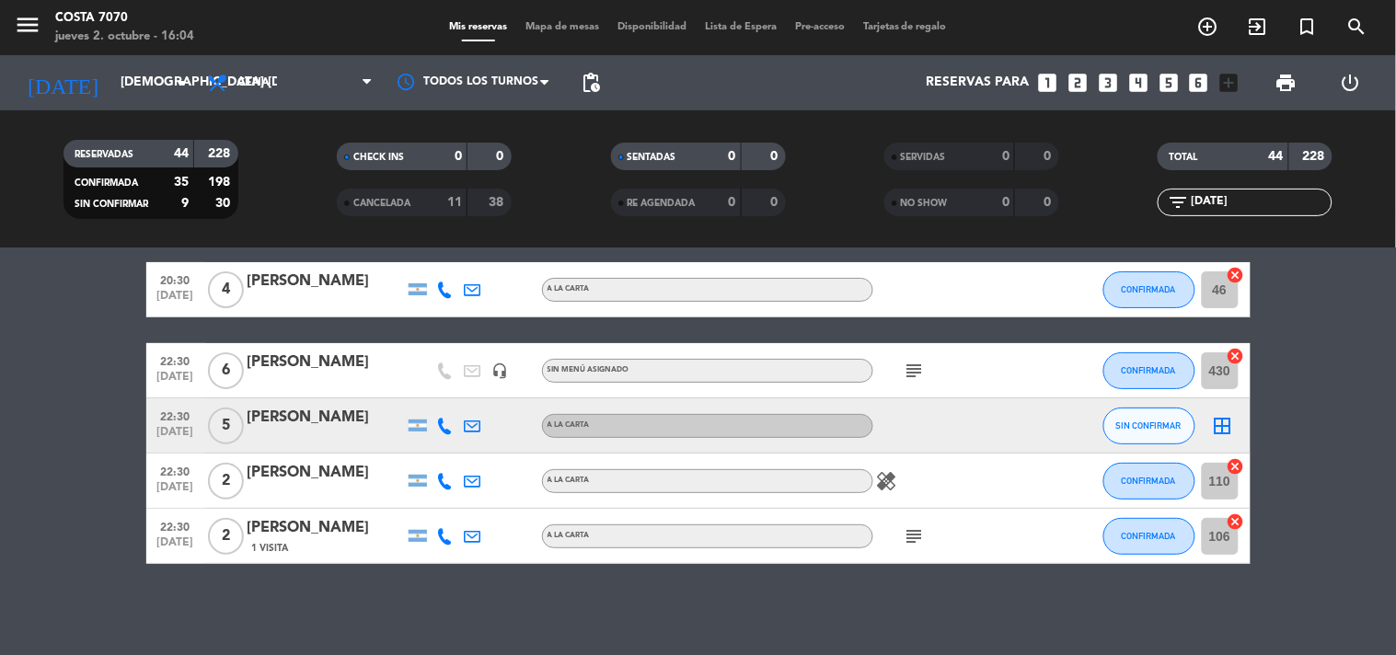
scroll to position [0, 0]
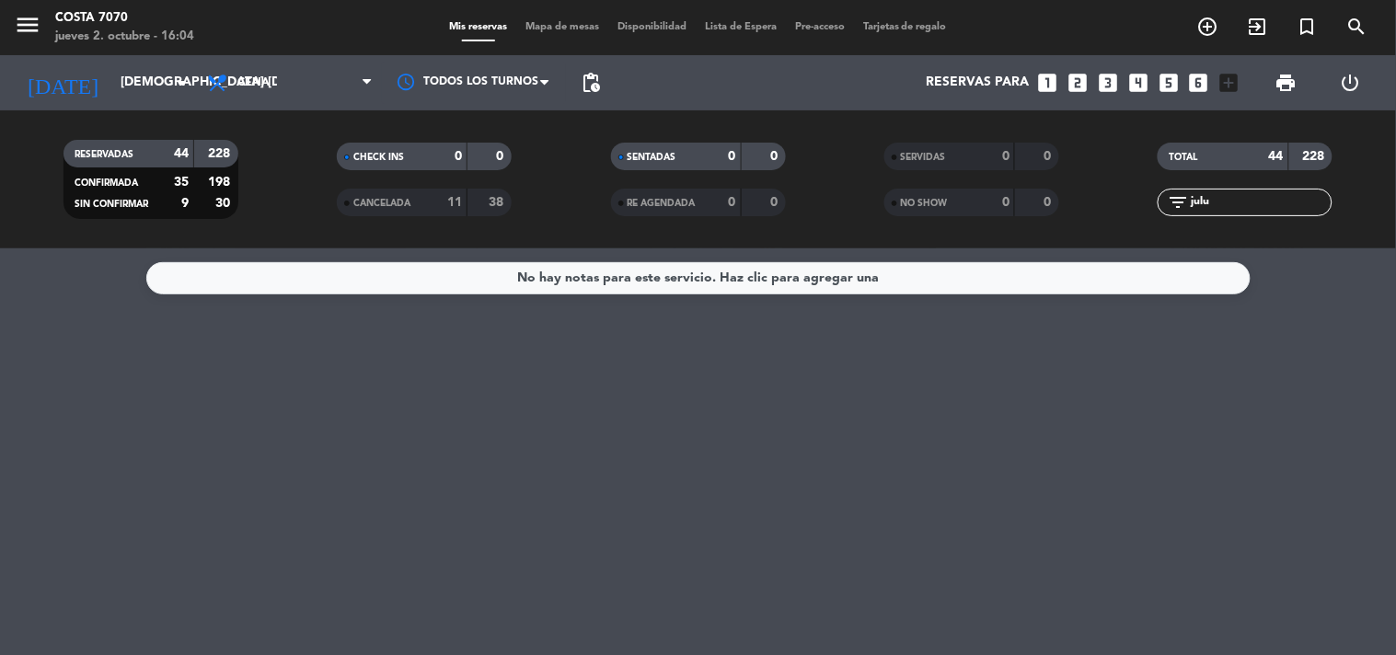
drag, startPoint x: 1237, startPoint y: 201, endPoint x: 1109, endPoint y: 194, distance: 128.1
click at [1109, 194] on div "filter_list julu" at bounding box center [1245, 203] width 273 height 28
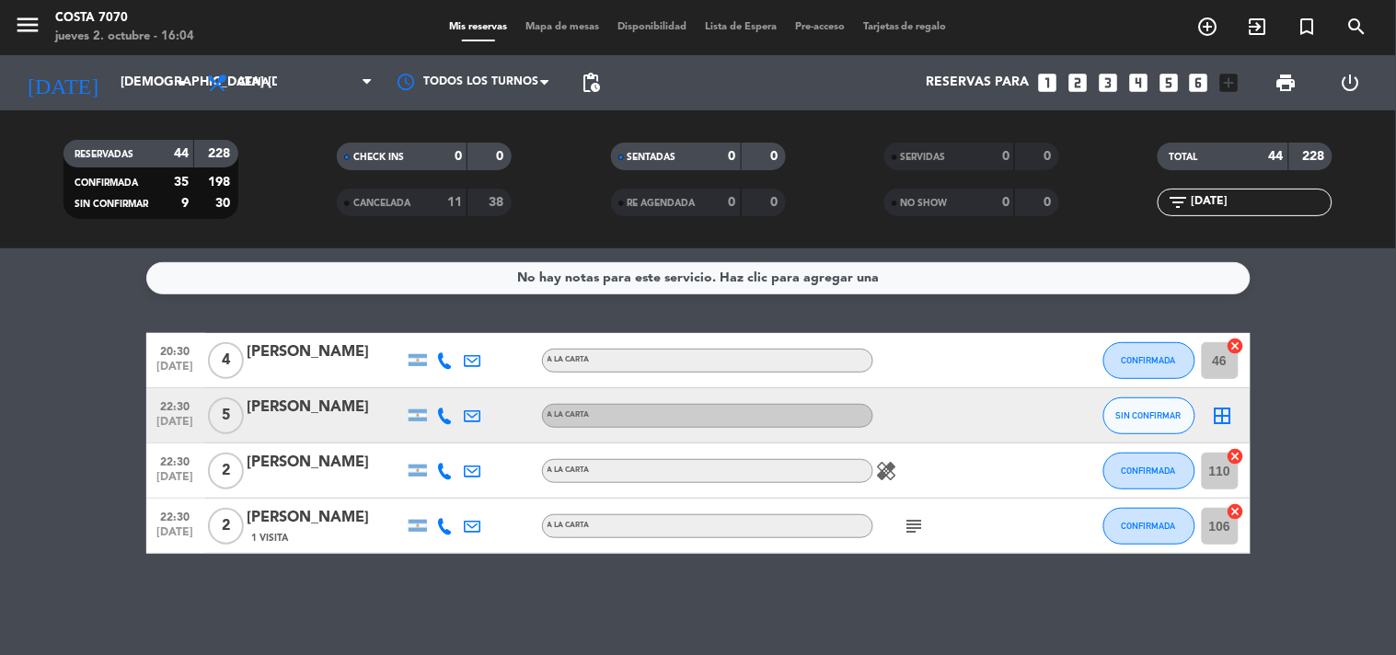
type input "jul"
click at [1165, 410] on span "SIN CONFIRMAR" at bounding box center [1148, 415] width 65 height 10
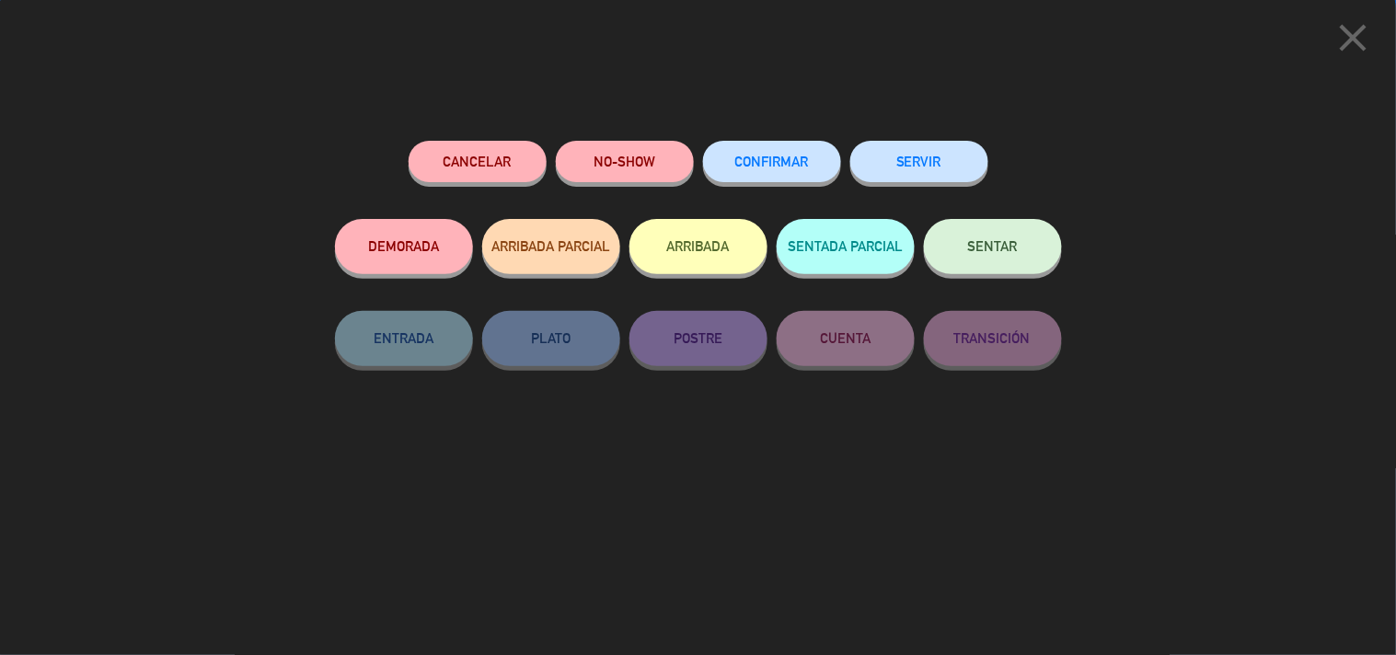
click at [789, 152] on button "CONFIRMAR" at bounding box center [772, 161] width 138 height 41
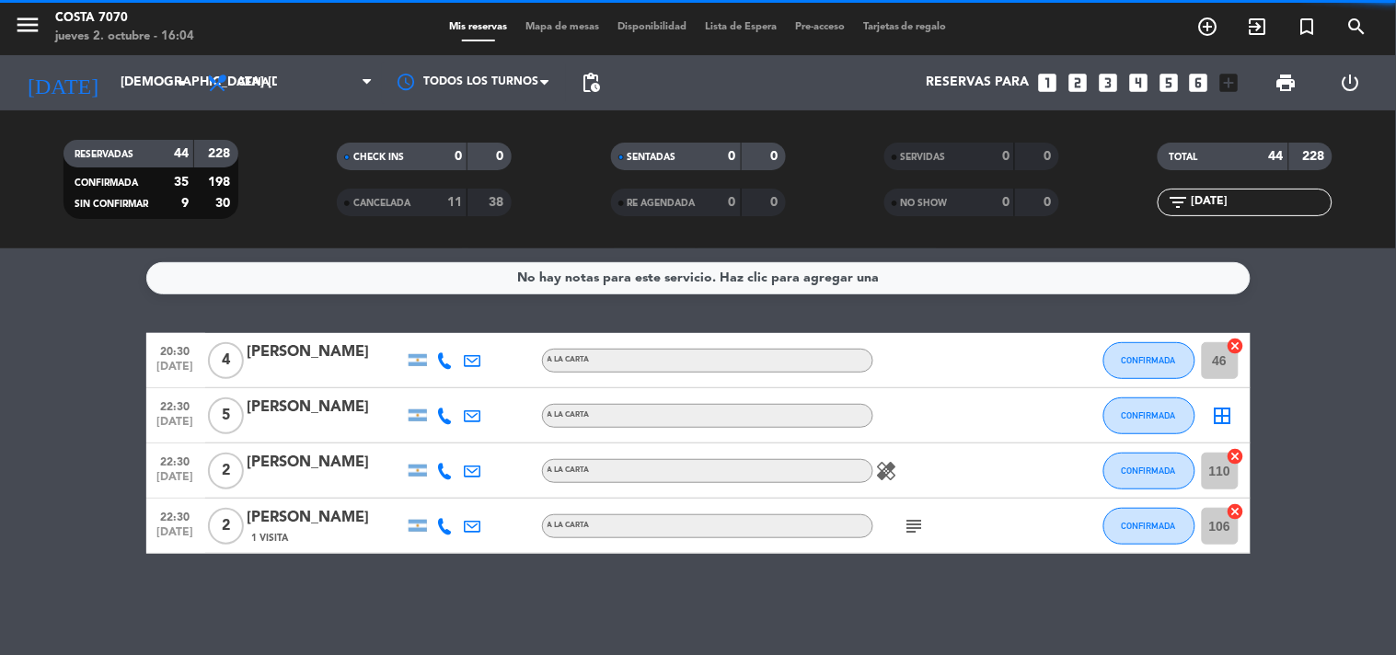
click at [1220, 197] on input "jul" at bounding box center [1260, 202] width 143 height 20
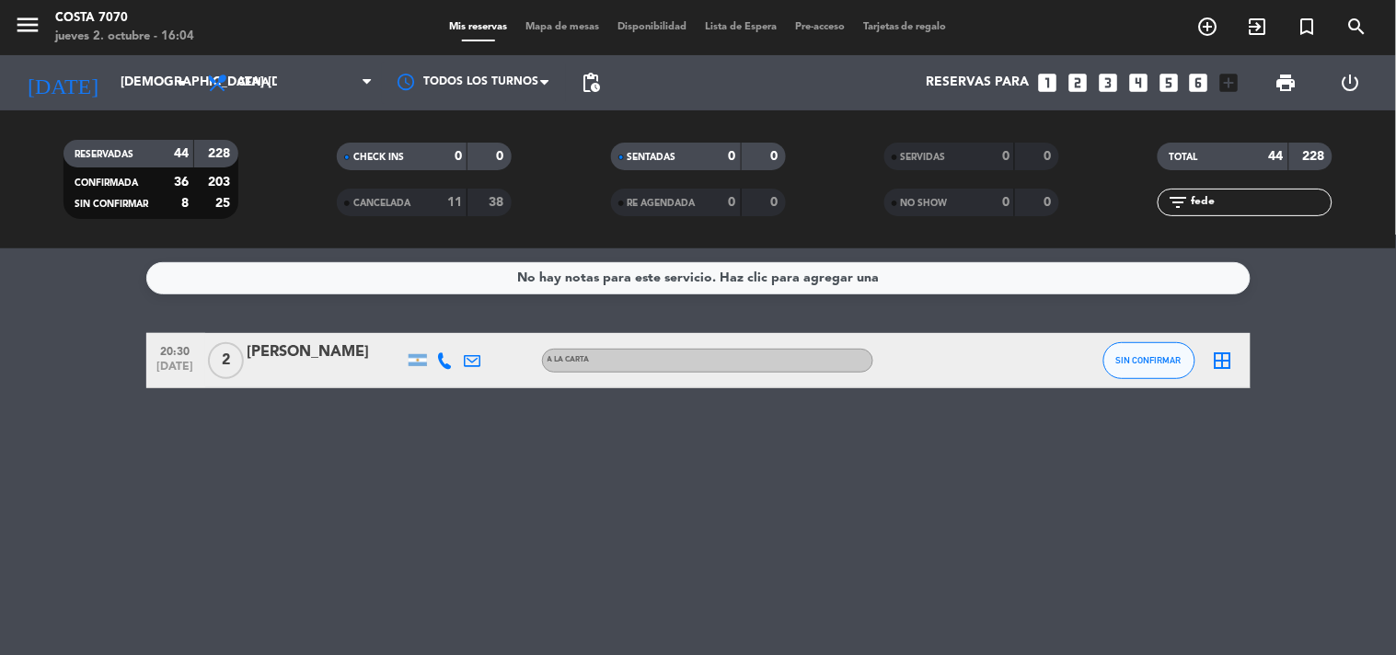
type input "fede"
click at [1147, 365] on button "SIN CONFIRMAR" at bounding box center [1149, 360] width 92 height 37
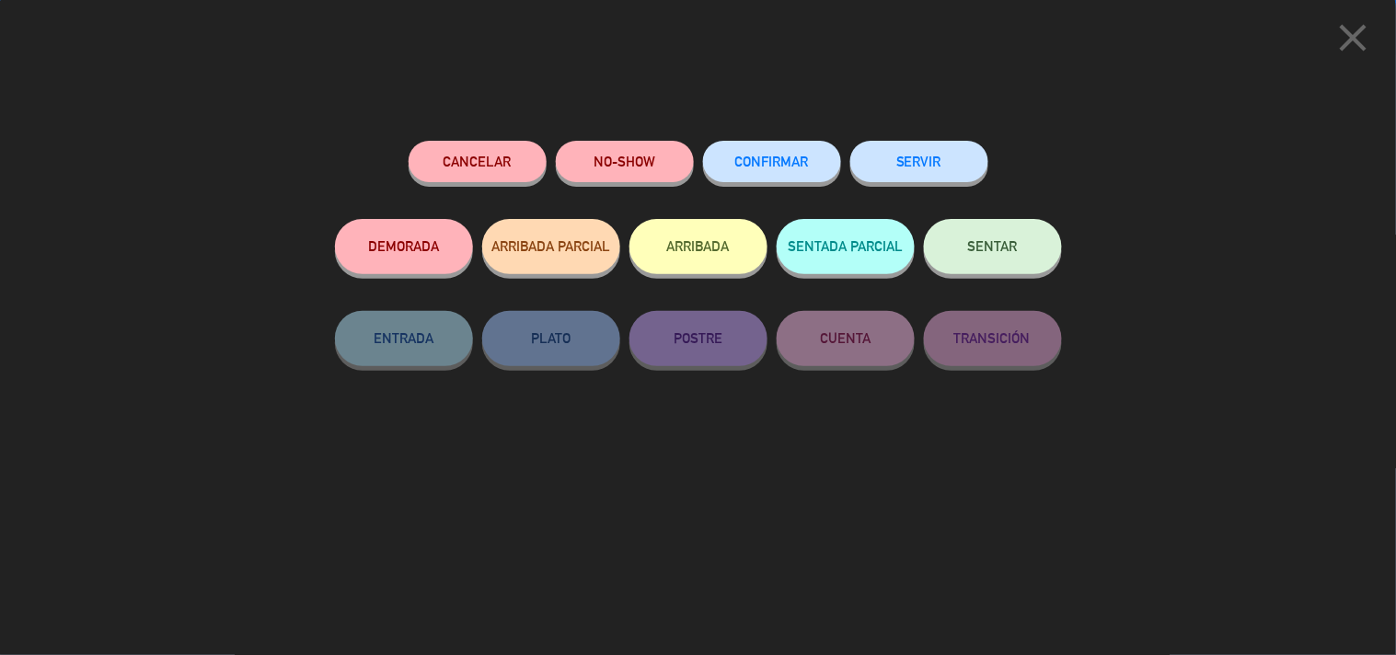
click at [785, 145] on button "CONFIRMAR" at bounding box center [772, 161] width 138 height 41
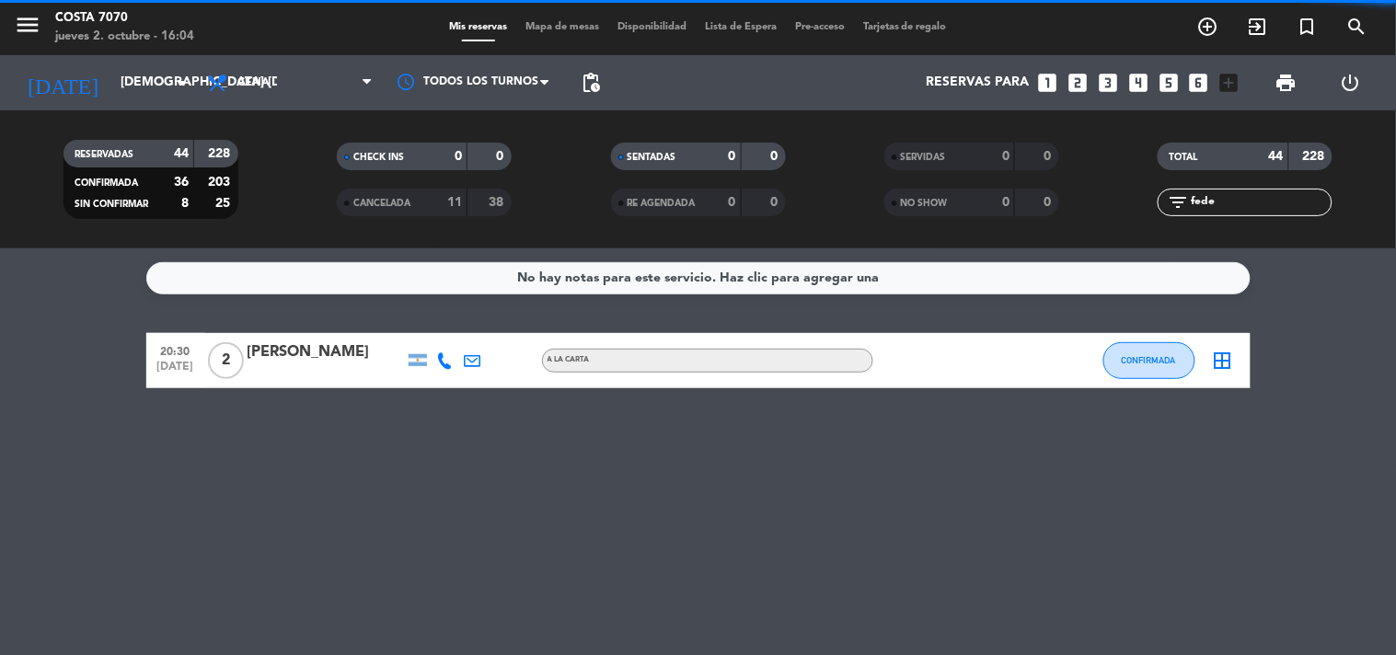
click at [1238, 195] on input "fede" at bounding box center [1260, 202] width 143 height 20
click at [1238, 201] on input "fede" at bounding box center [1260, 202] width 143 height 20
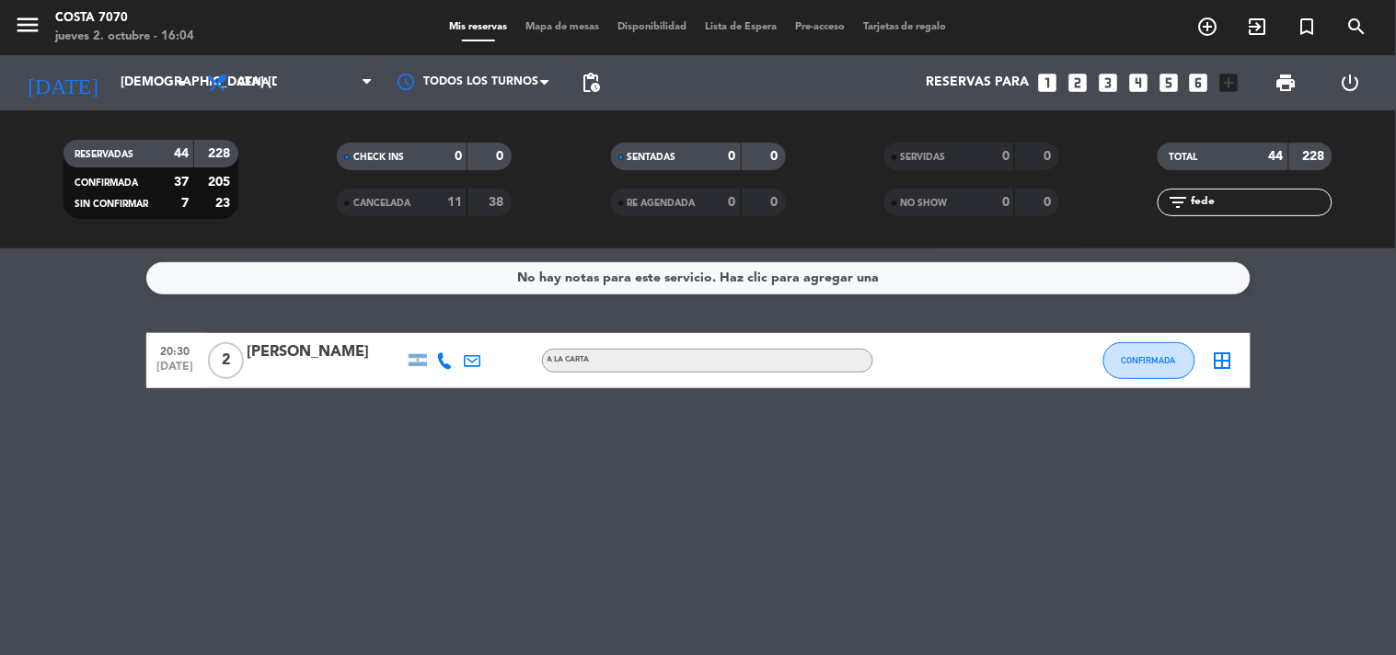
click at [1238, 201] on input "fede" at bounding box center [1260, 202] width 143 height 20
